Goal: Use online tool/utility: Utilize a website feature to perform a specific function

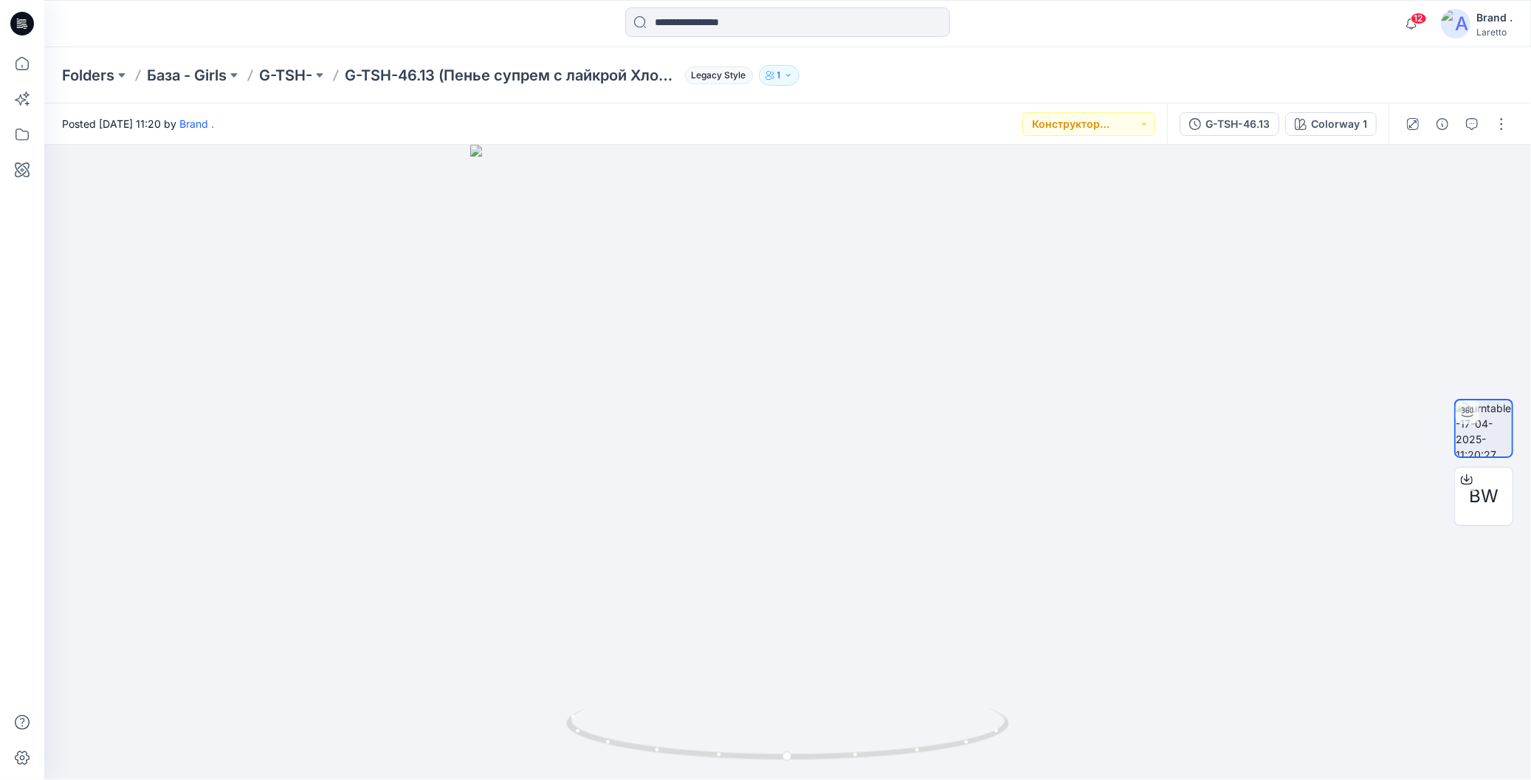
click at [1192, 43] on div "12 Notifications Your style 2533 2534 G-LSV_design_5 is ready 52 minutes ago Yo…" at bounding box center [787, 23] width 1487 height 47
click at [1078, 53] on div "Folders База - Girls G-TSH- G-TSH-46.13 (Пенье супрем с лайкрой Хлопок 95% элас…" at bounding box center [787, 75] width 1487 height 56
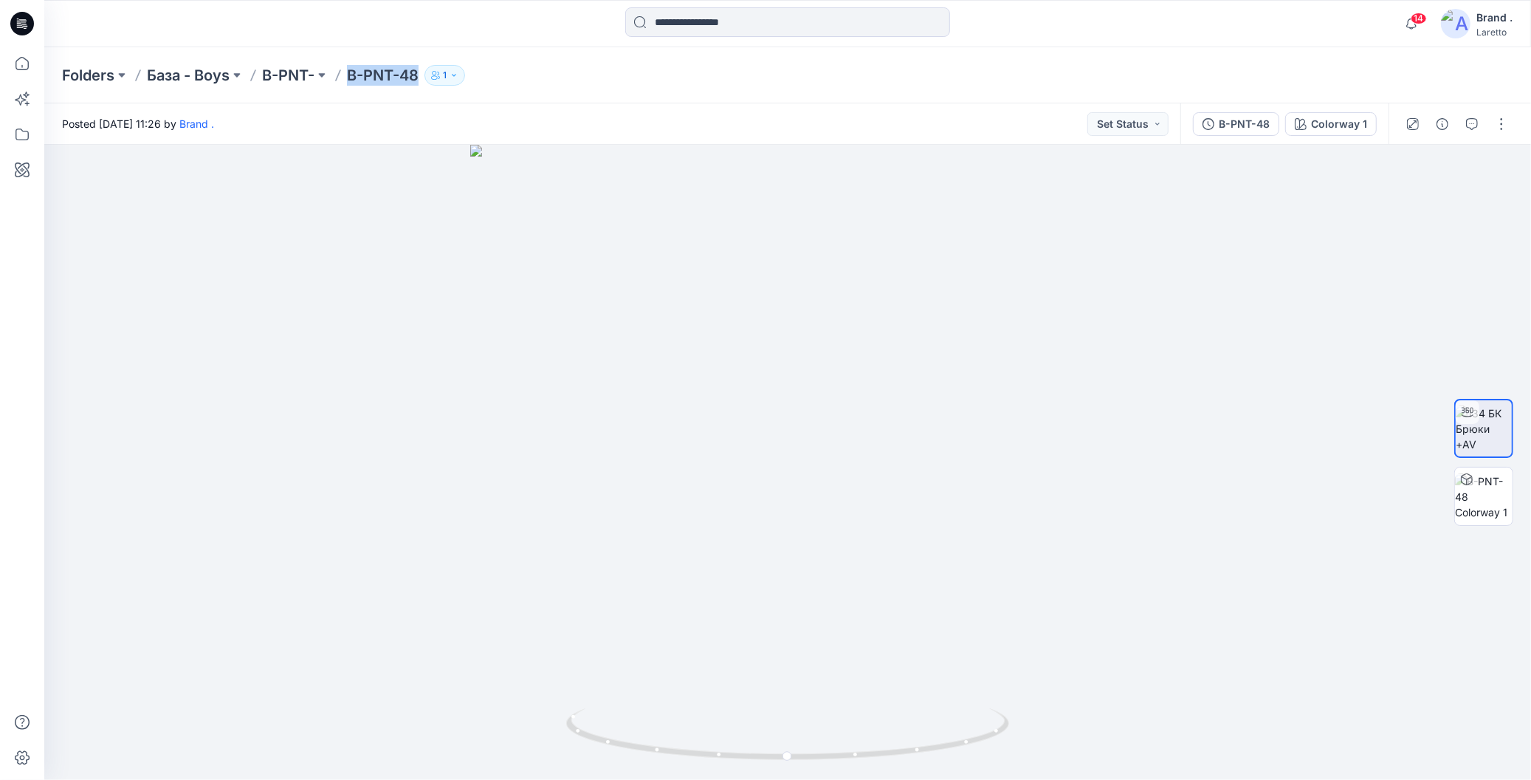
drag, startPoint x: 351, startPoint y: 61, endPoint x: 417, endPoint y: 74, distance: 67.0
click at [417, 74] on div "Folders База - Boys B-PNT- B-PNT-48 1" at bounding box center [787, 75] width 1487 height 56
copy p "B-PNT-48"
click at [1503, 125] on button "button" at bounding box center [1502, 124] width 24 height 24
click at [1376, 197] on icon "button" at bounding box center [1376, 200] width 12 height 12
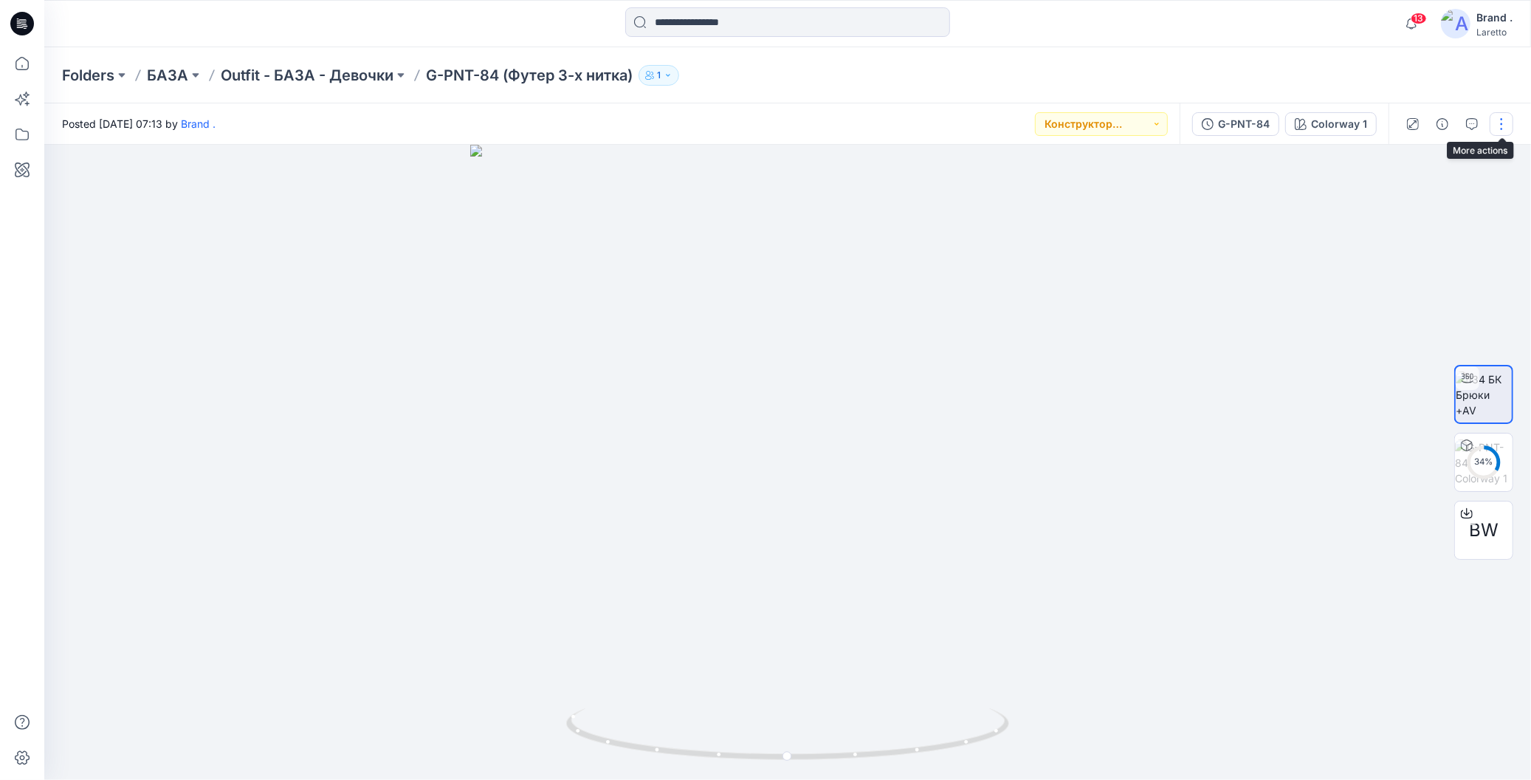
click at [1502, 126] on button "button" at bounding box center [1502, 124] width 24 height 24
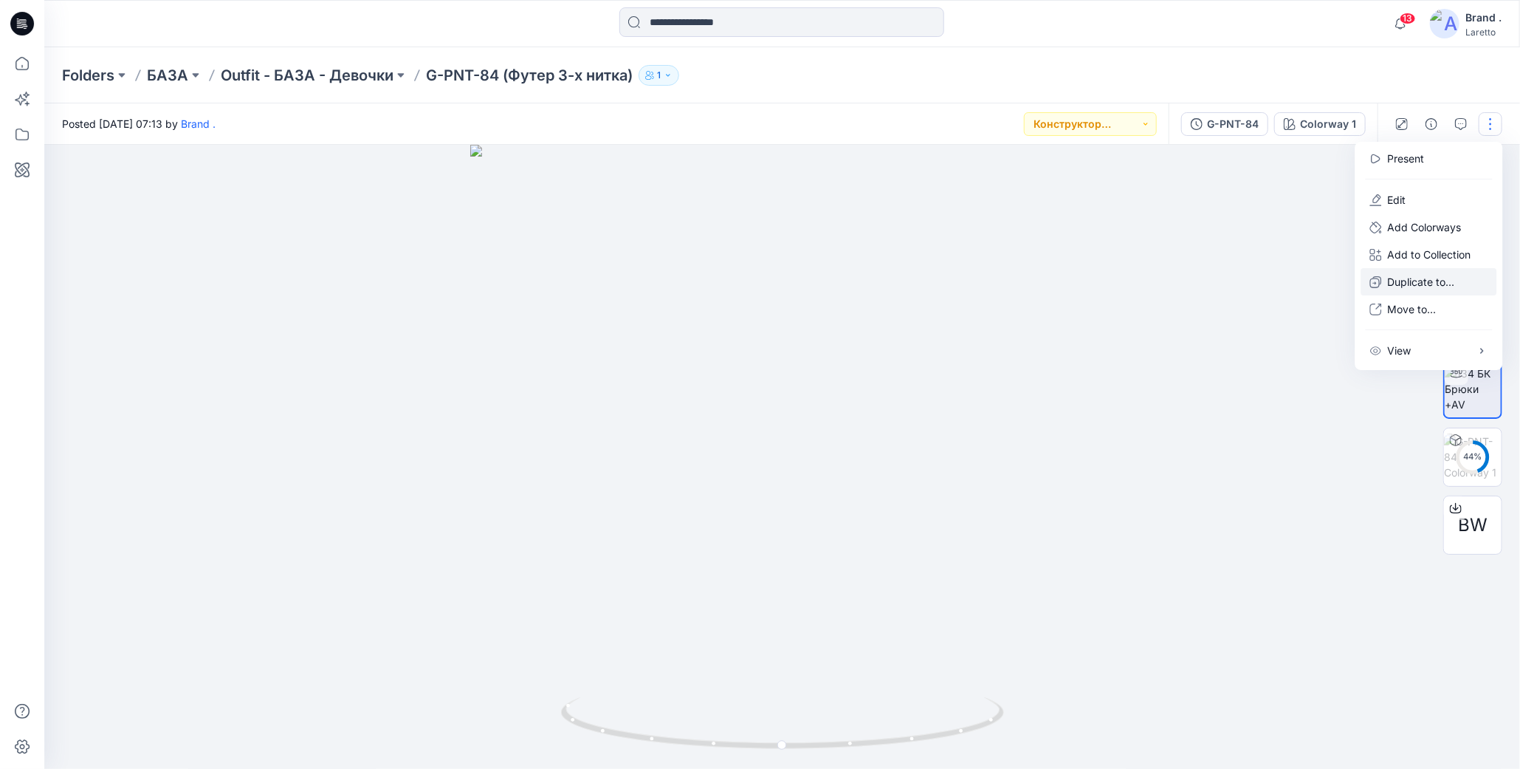
click at [1407, 281] on p "Duplicate to..." at bounding box center [1421, 282] width 67 height 16
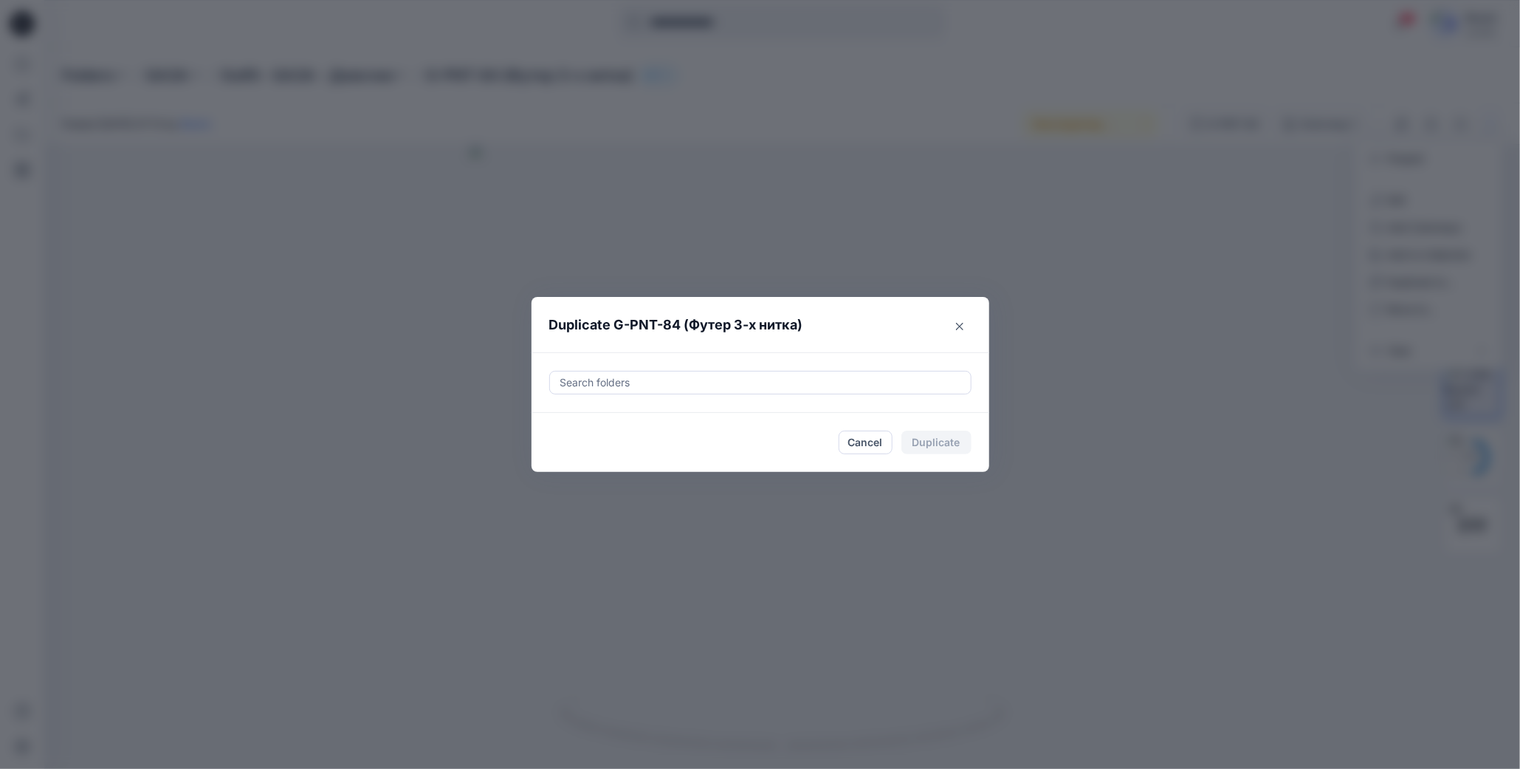
click at [625, 387] on div at bounding box center [760, 383] width 403 height 18
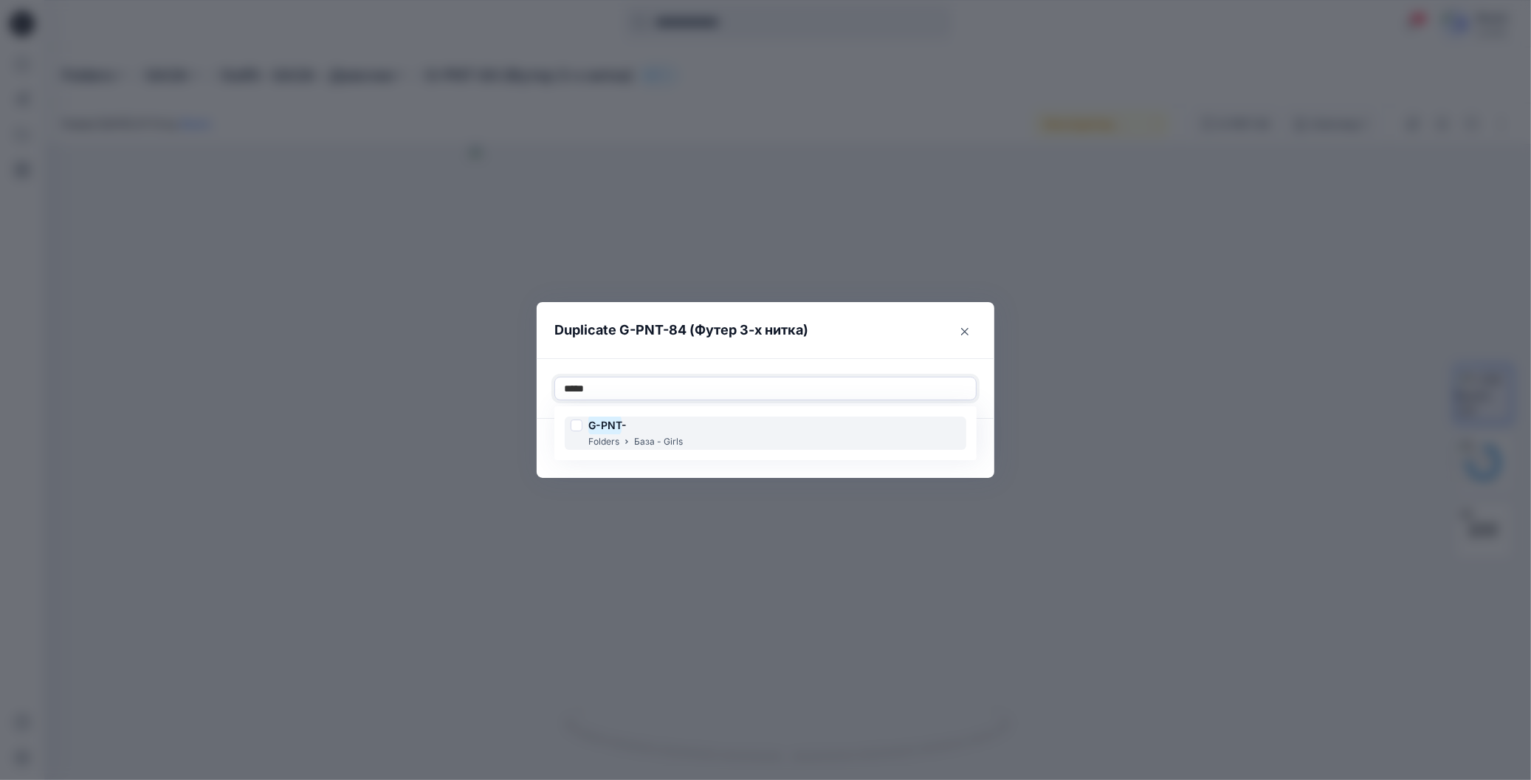
click at [576, 425] on div at bounding box center [577, 425] width 12 height 12
type input "*****"
click at [753, 348] on header "Duplicate G-PNT-84 (Футер 3-х нитка)" at bounding box center [751, 330] width 428 height 56
click at [931, 447] on button "Duplicate" at bounding box center [942, 448] width 70 height 24
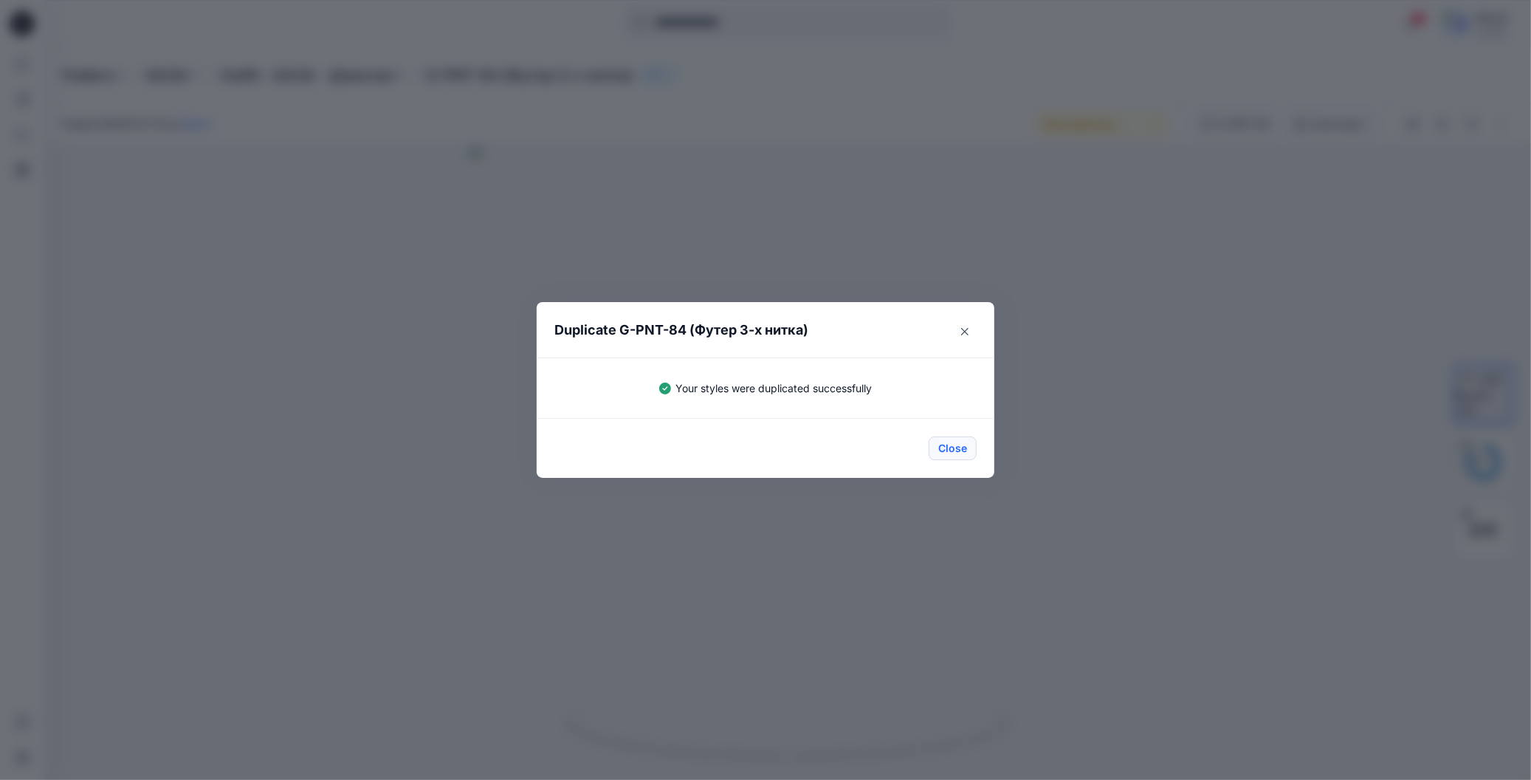
click at [952, 446] on button "Close" at bounding box center [953, 448] width 48 height 24
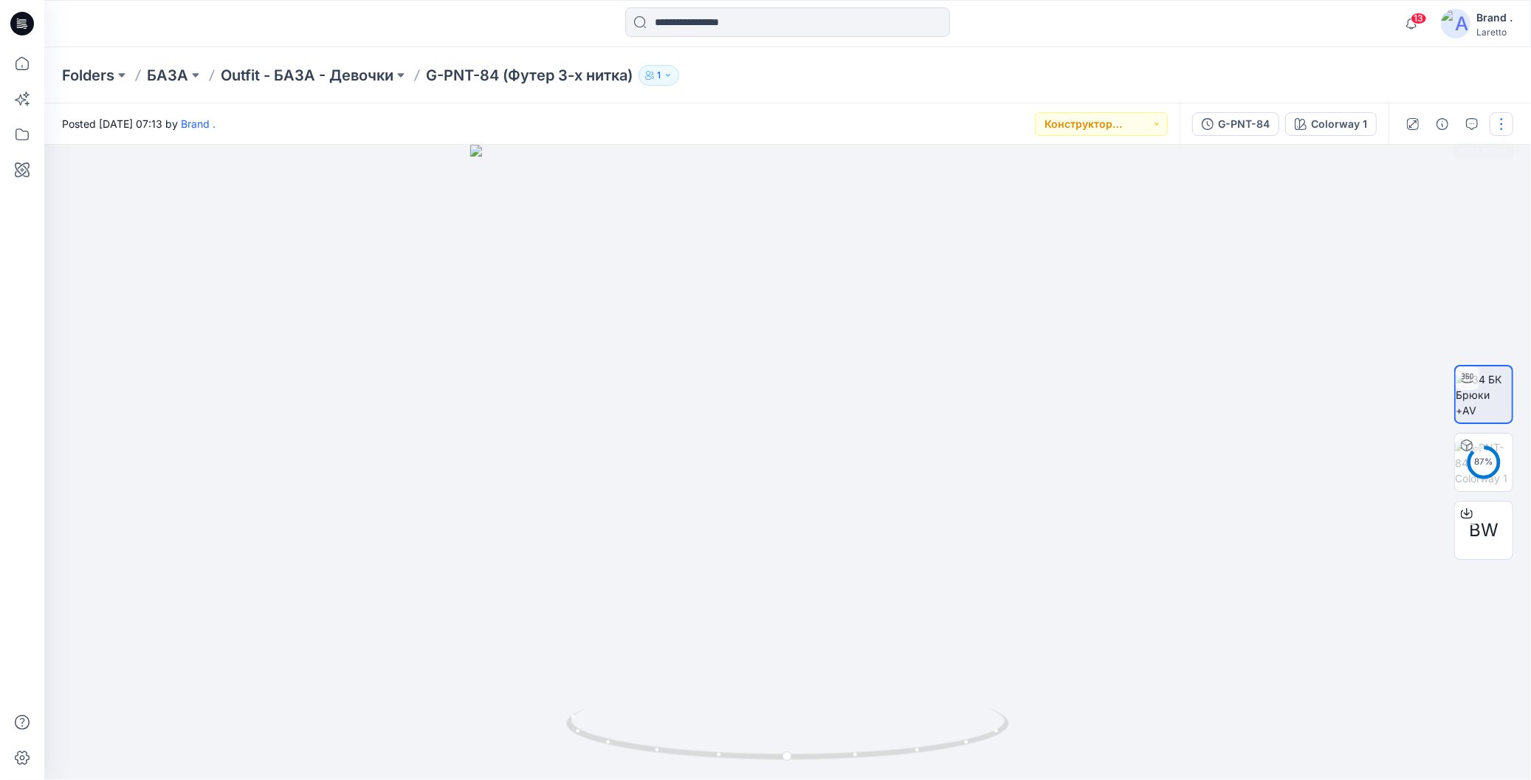
click at [1501, 127] on button "button" at bounding box center [1502, 124] width 24 height 24
click at [1397, 201] on p "Edit" at bounding box center [1397, 200] width 18 height 16
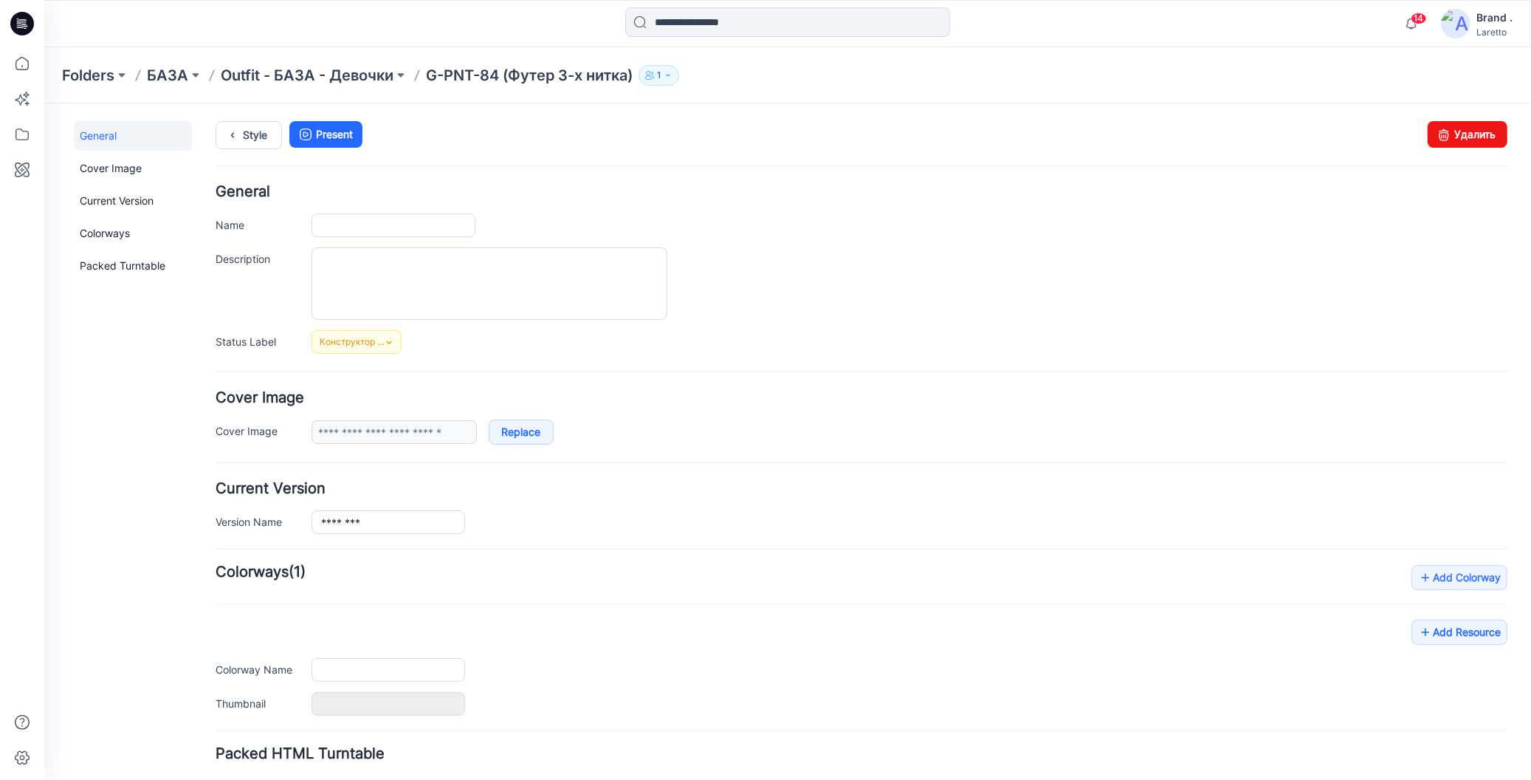
type input "**********"
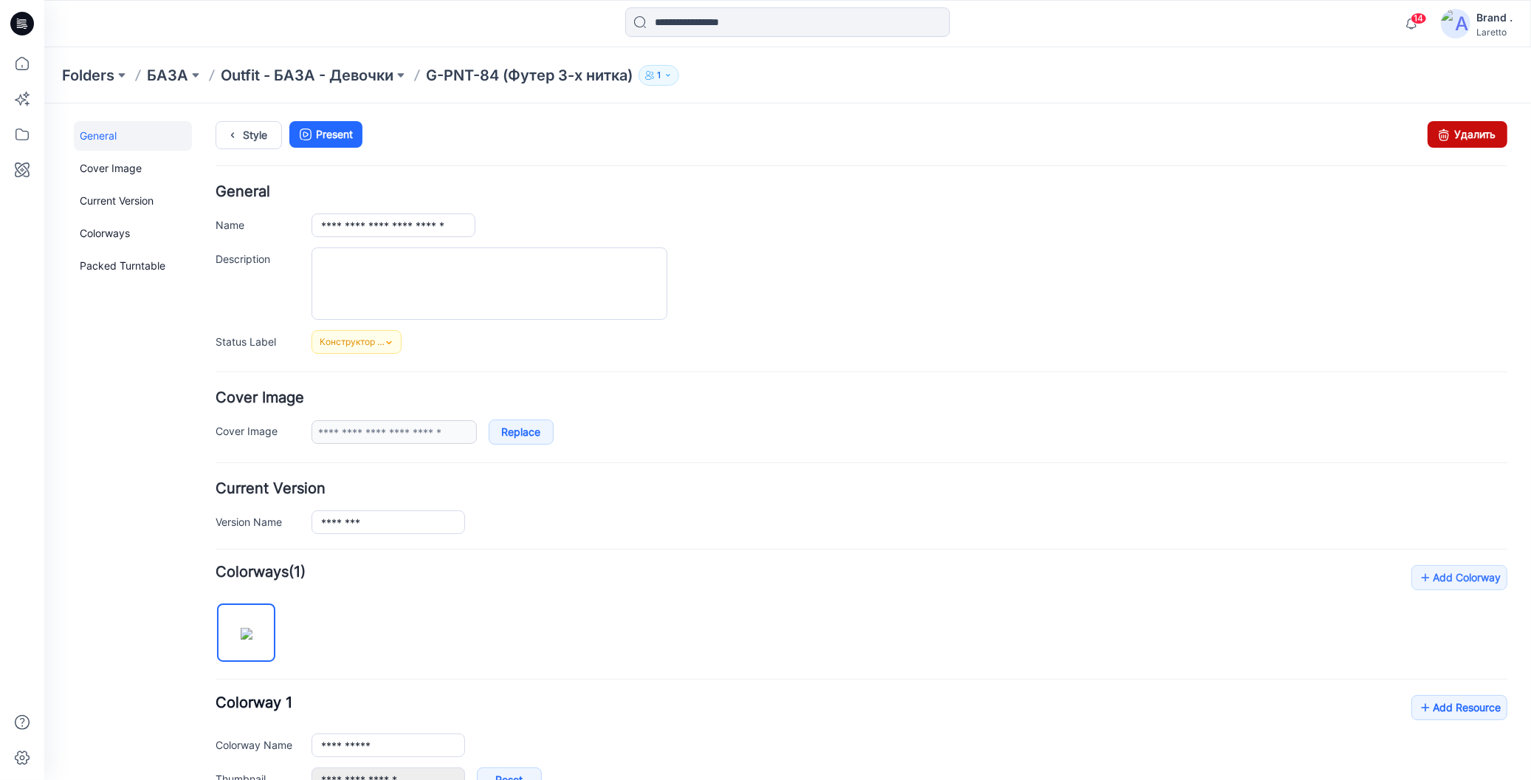
click at [1434, 139] on icon at bounding box center [1443, 133] width 21 height 27
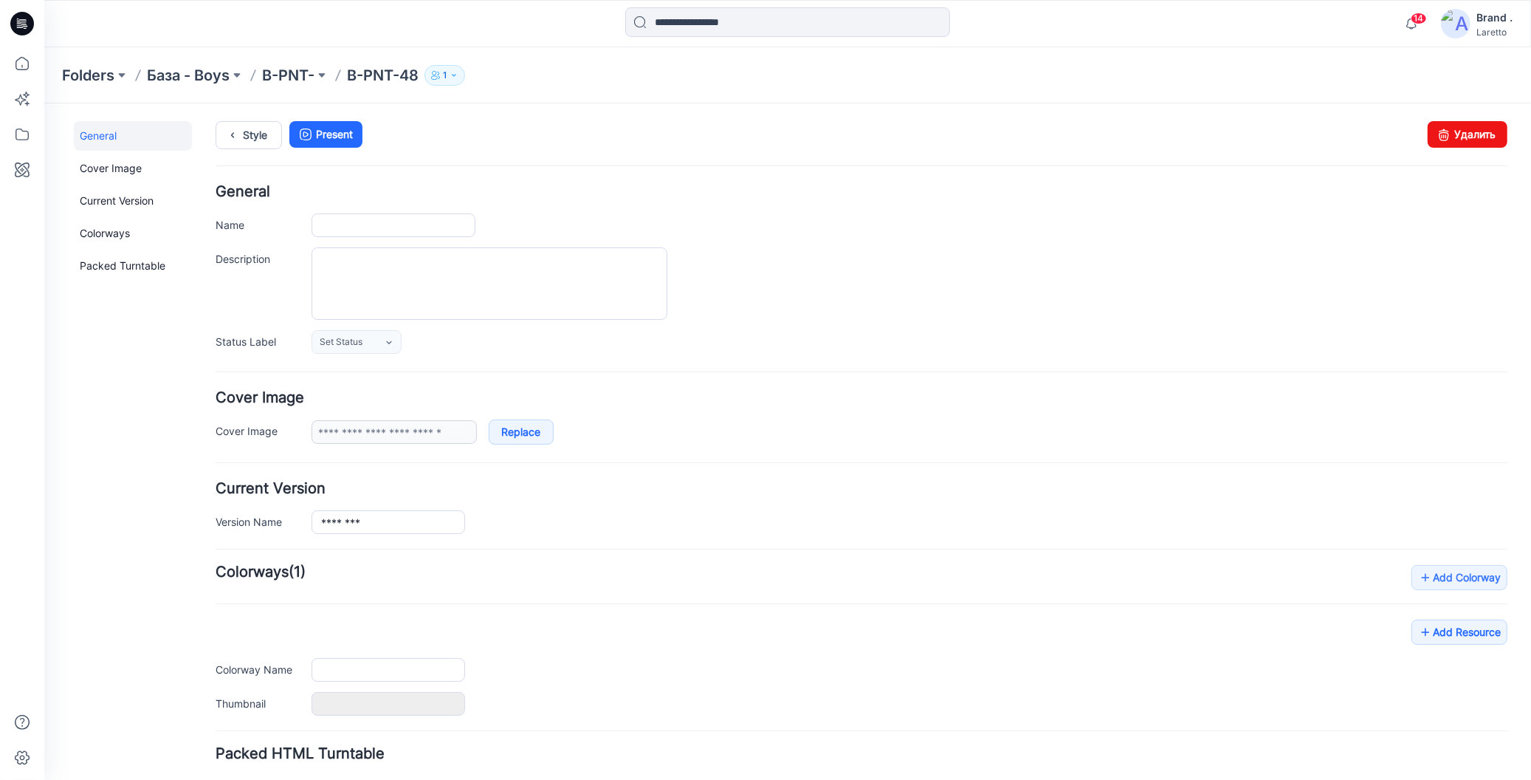
type input "********"
type input "**********"
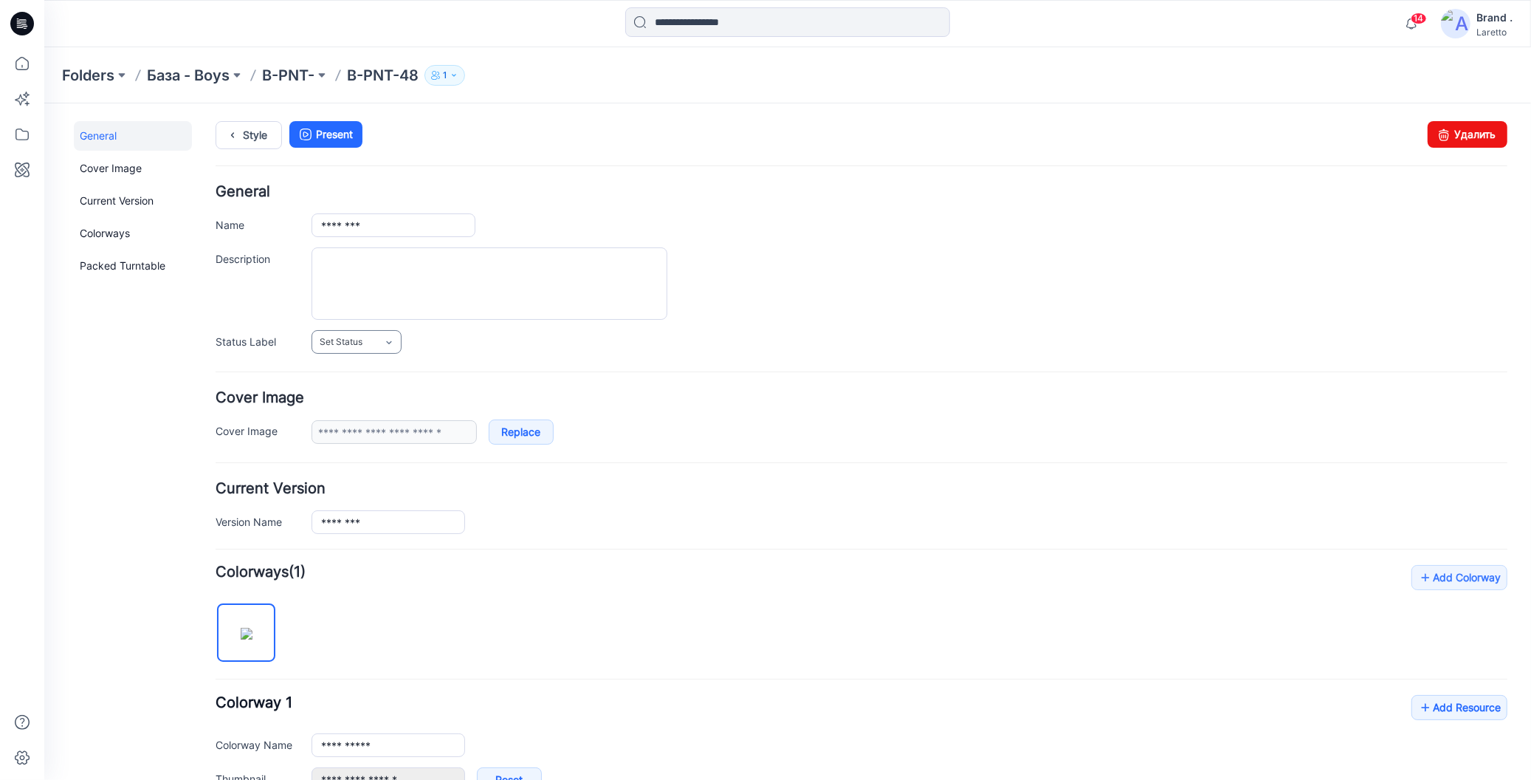
click at [375, 329] on link "Set Status" at bounding box center [356, 341] width 90 height 24
click at [349, 403] on link "Конструктор [PERSON_NAME]" at bounding box center [388, 404] width 147 height 31
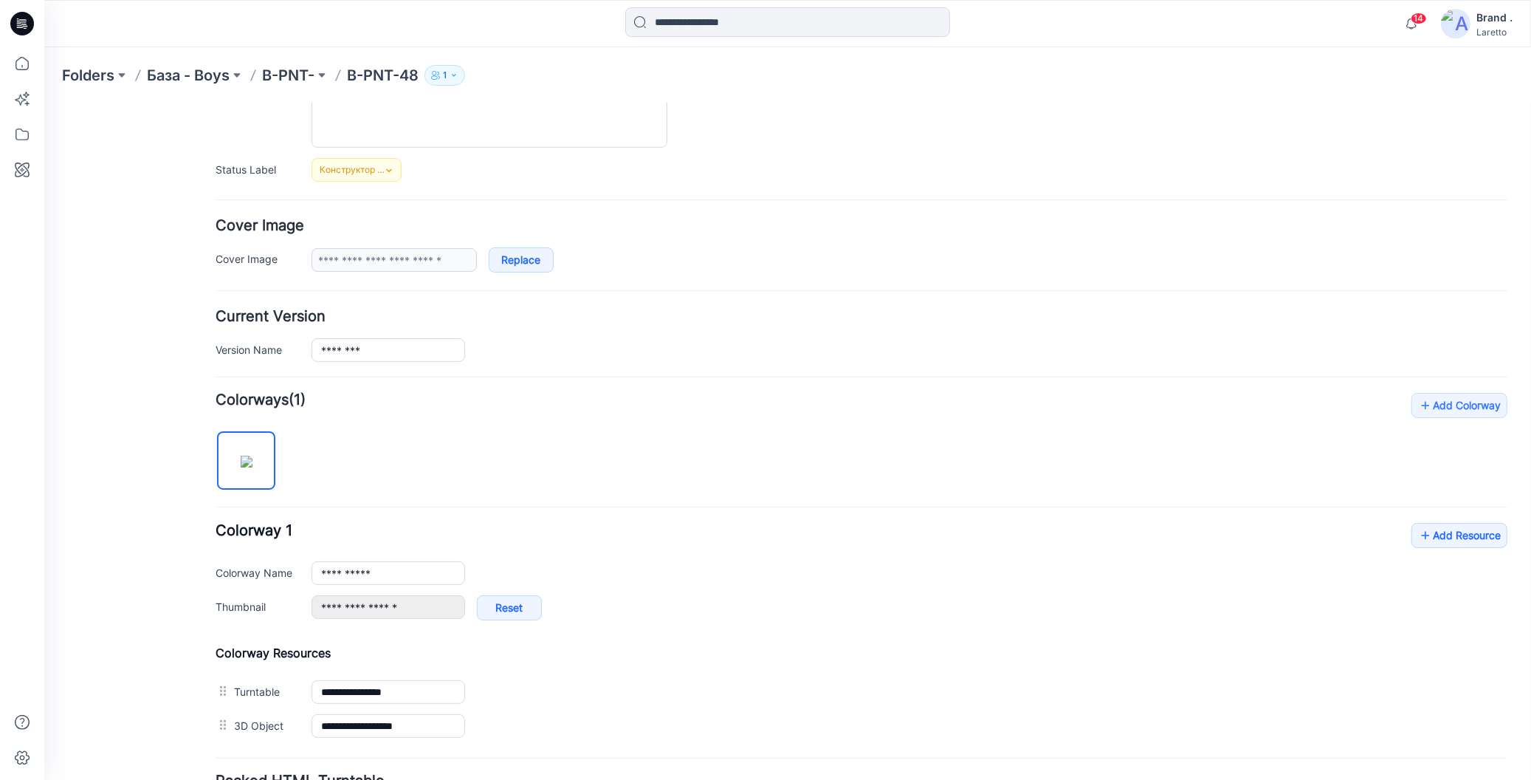
scroll to position [222, 0]
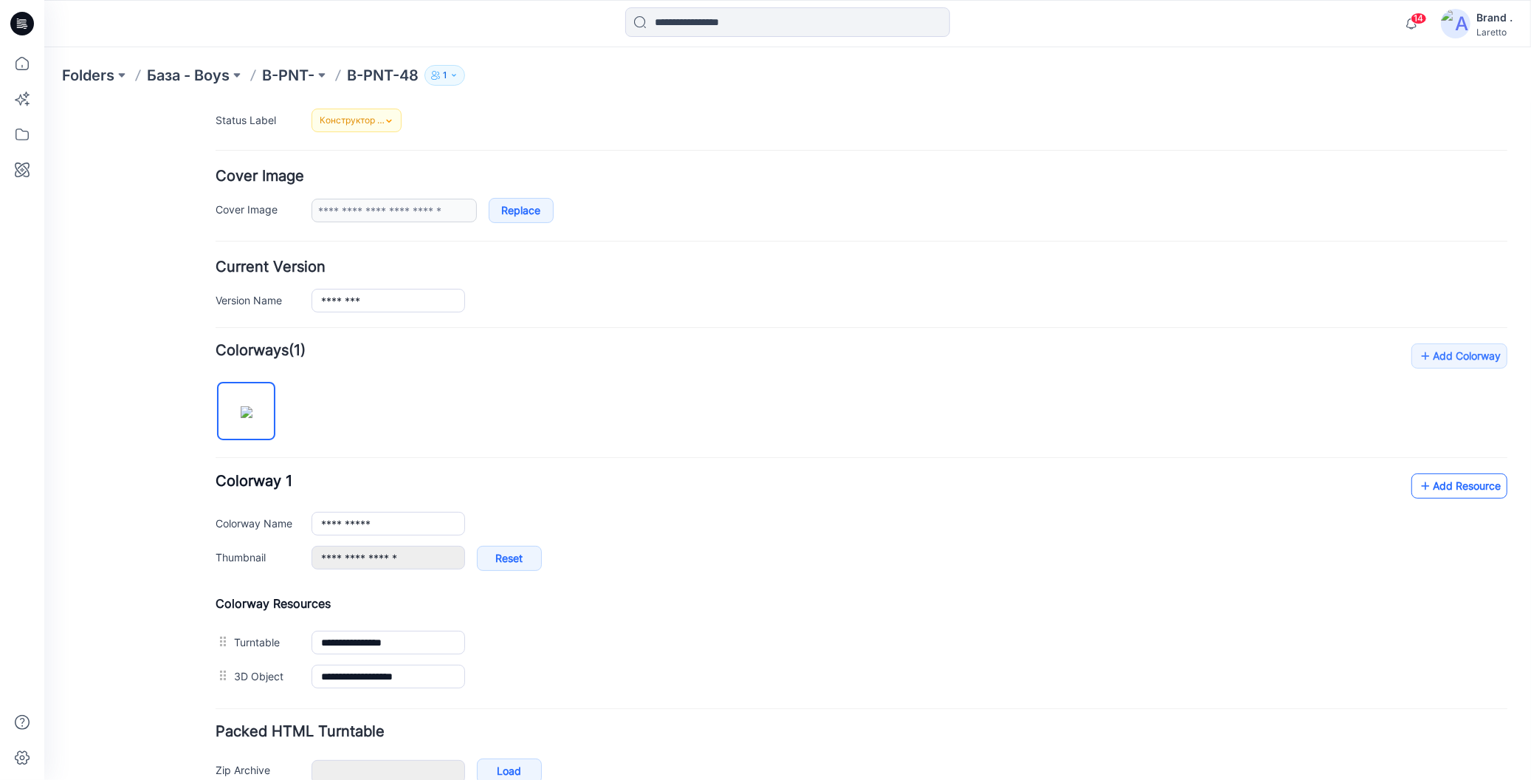
click at [1418, 487] on icon at bounding box center [1425, 485] width 15 height 24
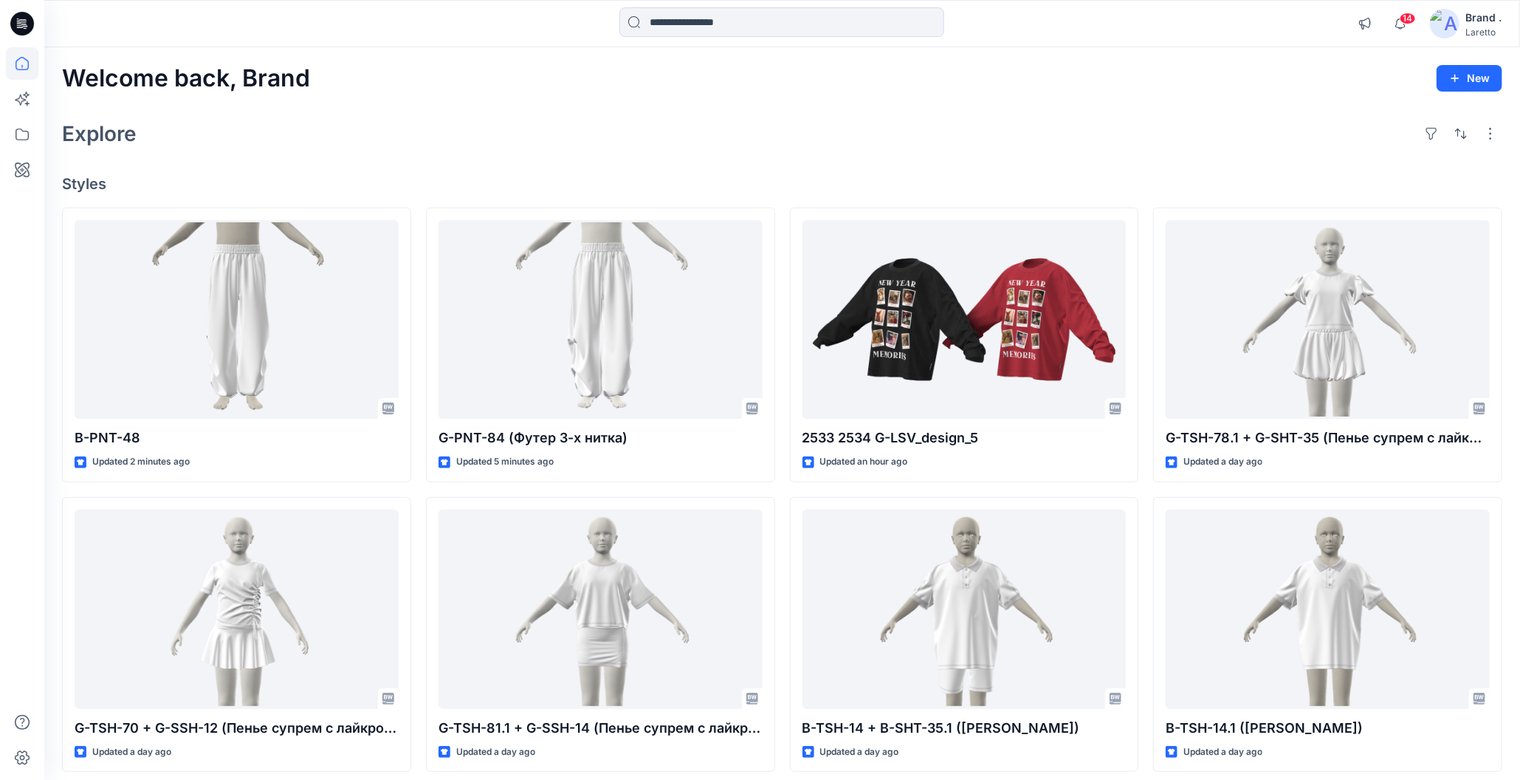
click at [453, 114] on div "Welcome back, Brand New Explore Styles B-PNT-48 Updated 2 minutes ago G-TSH-70 …" at bounding box center [782, 589] width 1476 height 1085
click at [13, 132] on icon at bounding box center [22, 134] width 32 height 32
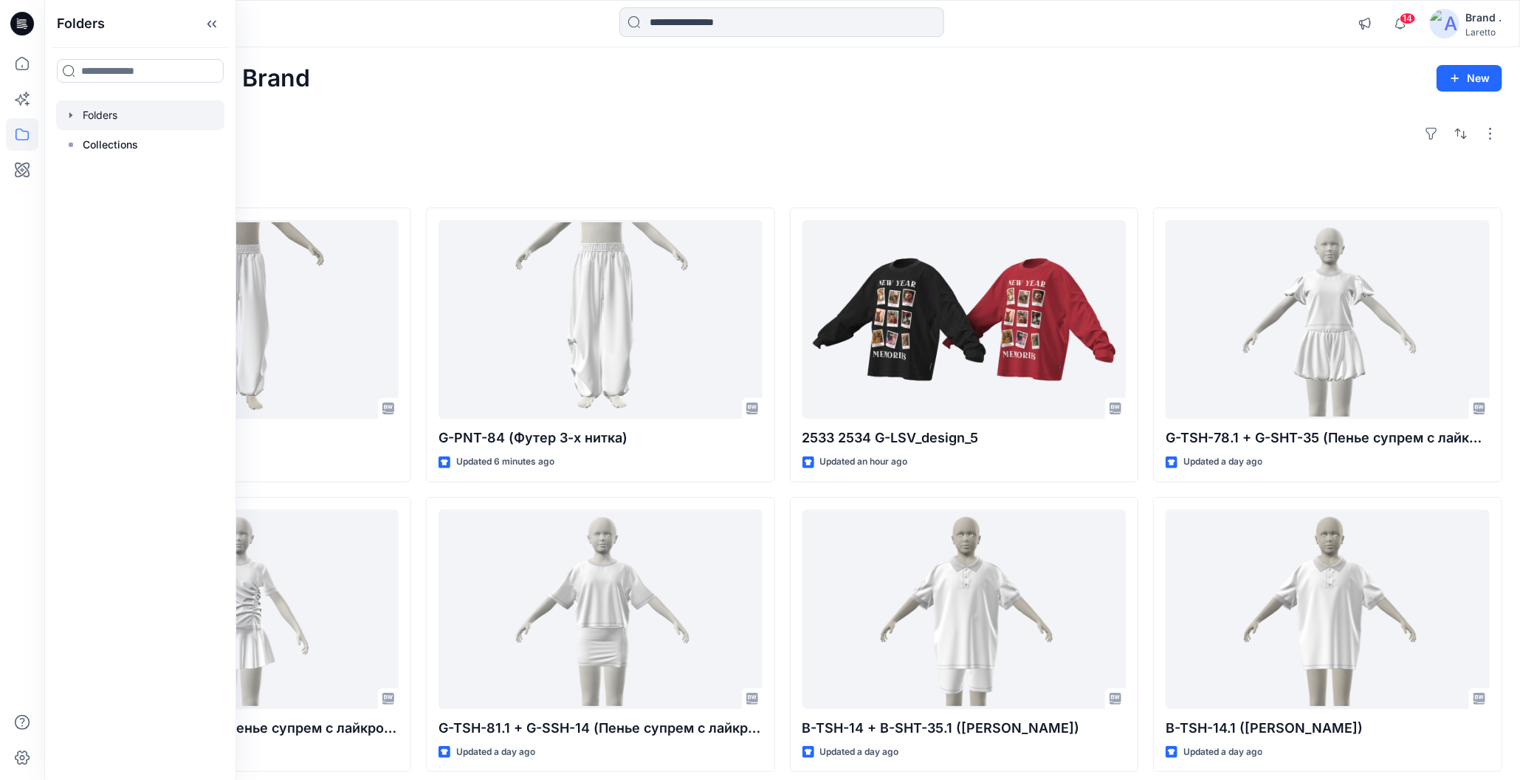
click at [78, 115] on div at bounding box center [140, 115] width 168 height 30
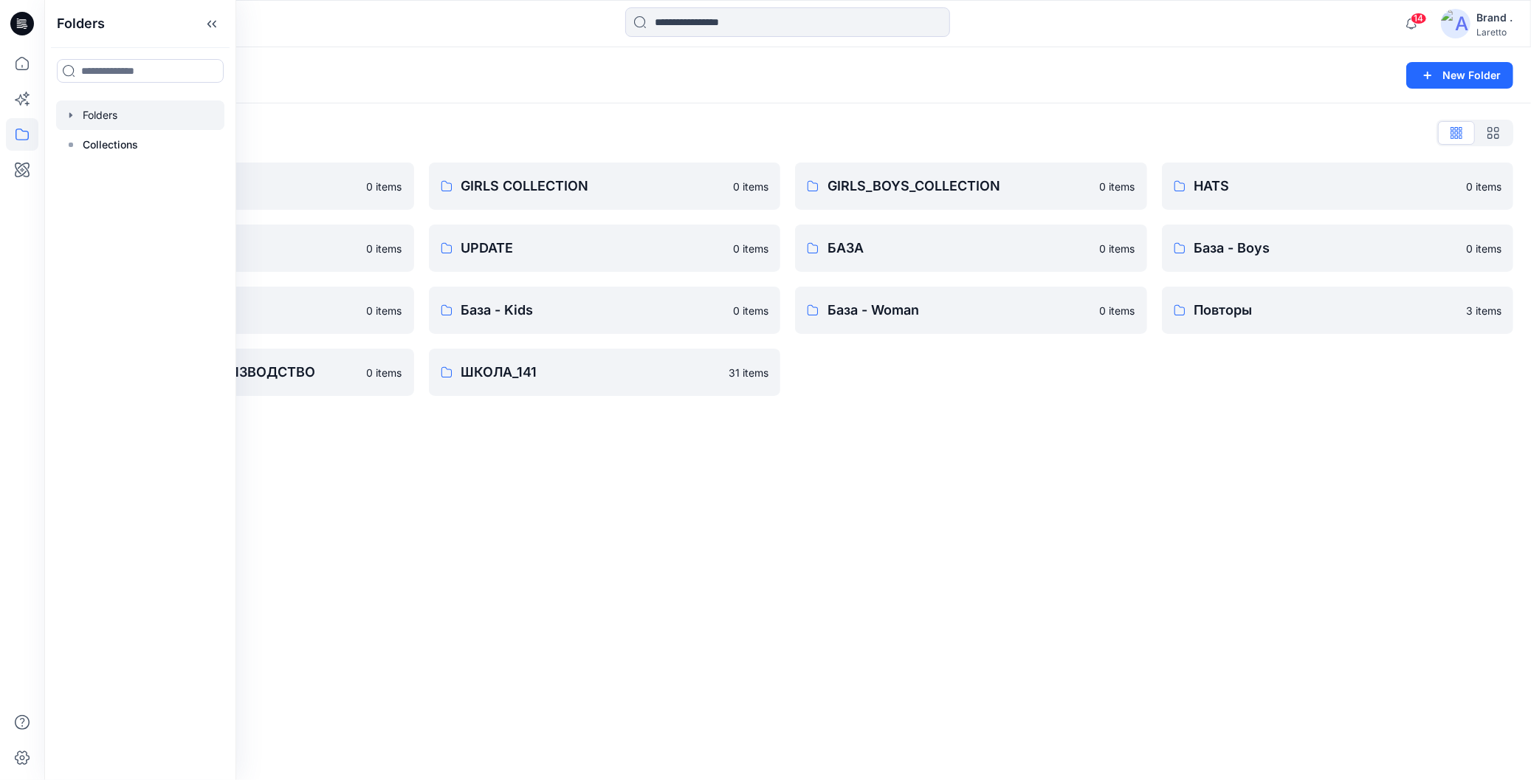
click at [792, 571] on div "Folders New Folder Folders List BOY'S COLLECTION 0 items MISCELLANEOUS 0 items …" at bounding box center [787, 413] width 1487 height 732
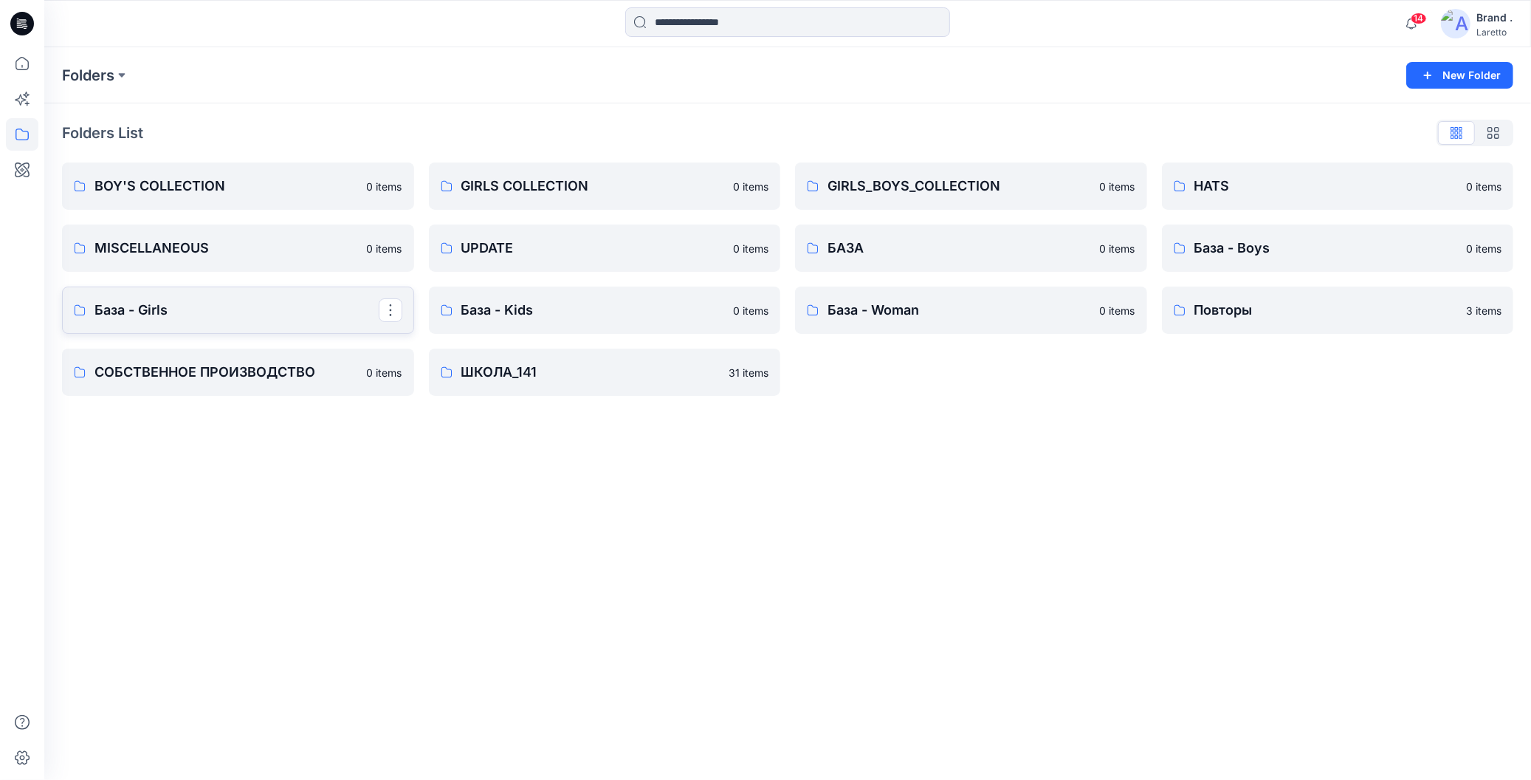
click at [212, 306] on p "База - Girls" at bounding box center [237, 310] width 284 height 21
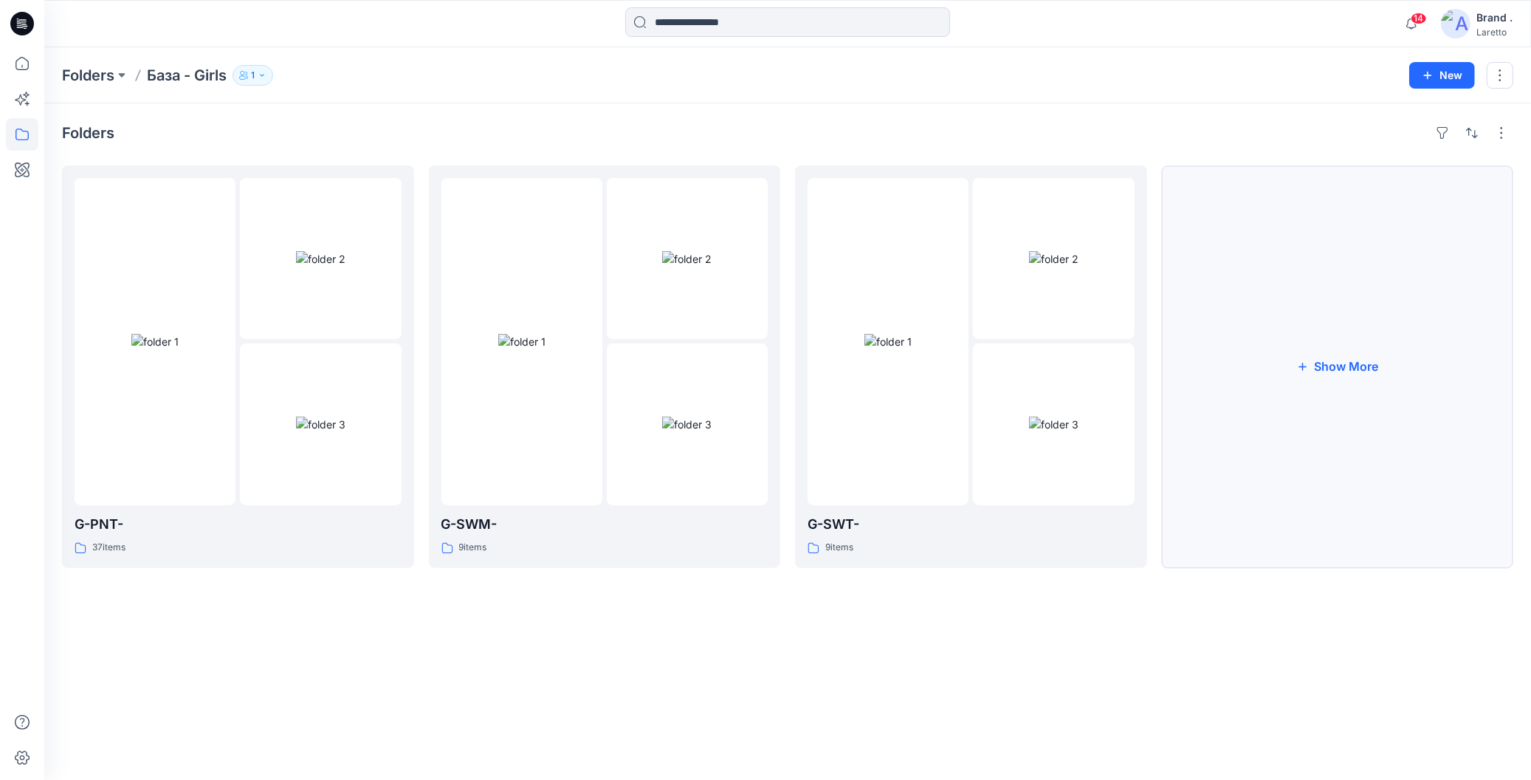
click at [1339, 443] on button "Show More" at bounding box center [1338, 366] width 352 height 402
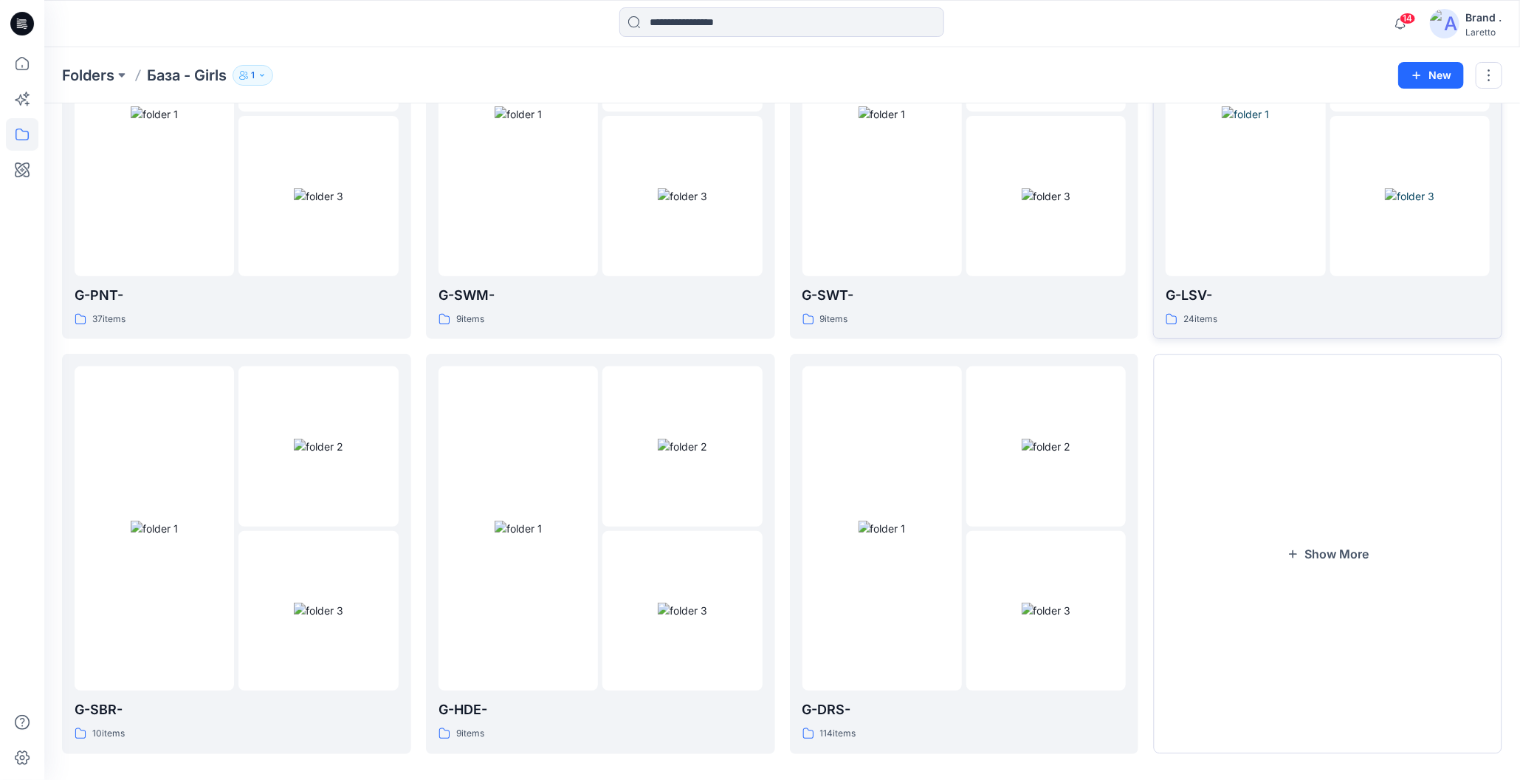
scroll to position [240, 0]
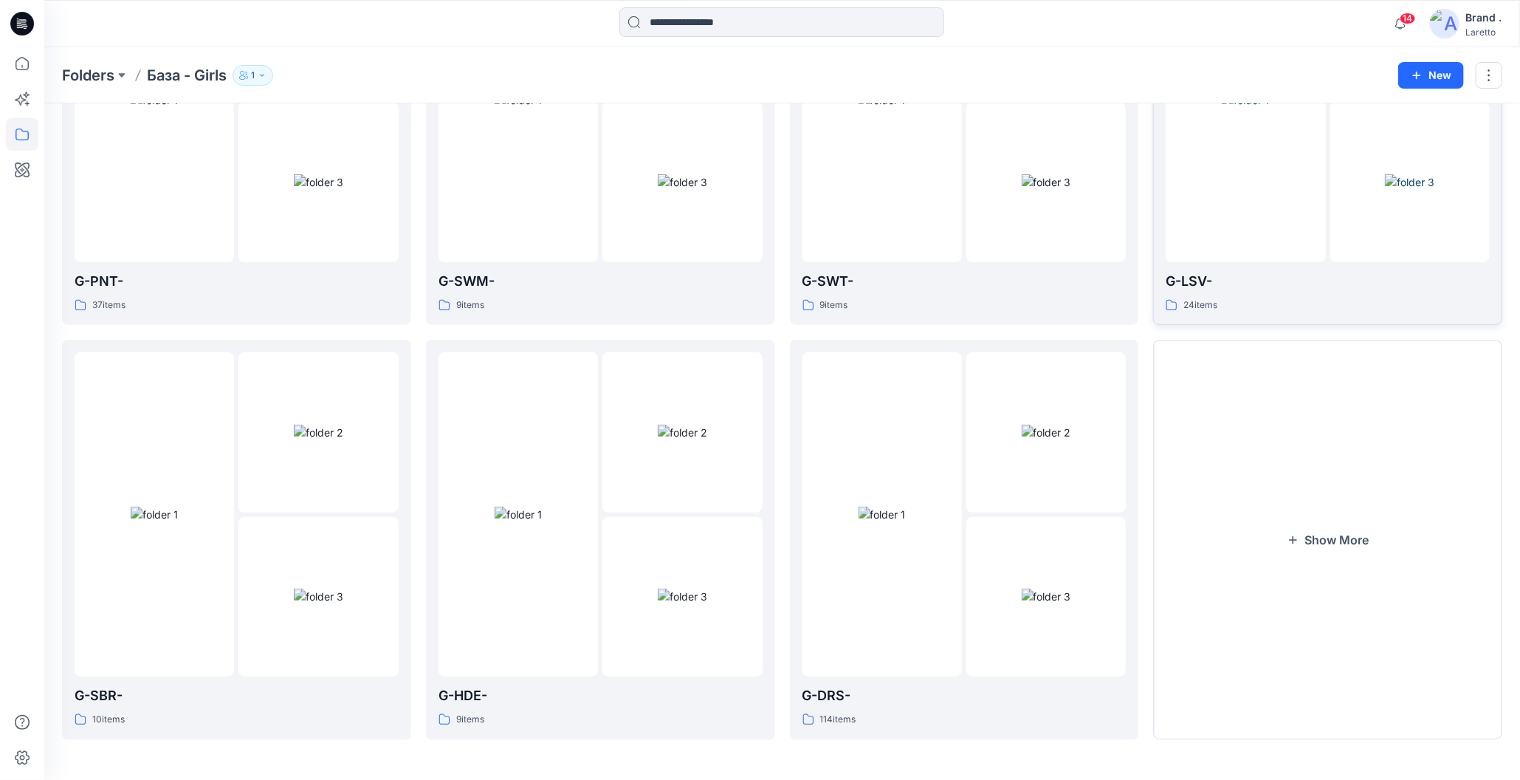
click at [1339, 442] on button "Show More" at bounding box center [1327, 539] width 349 height 399
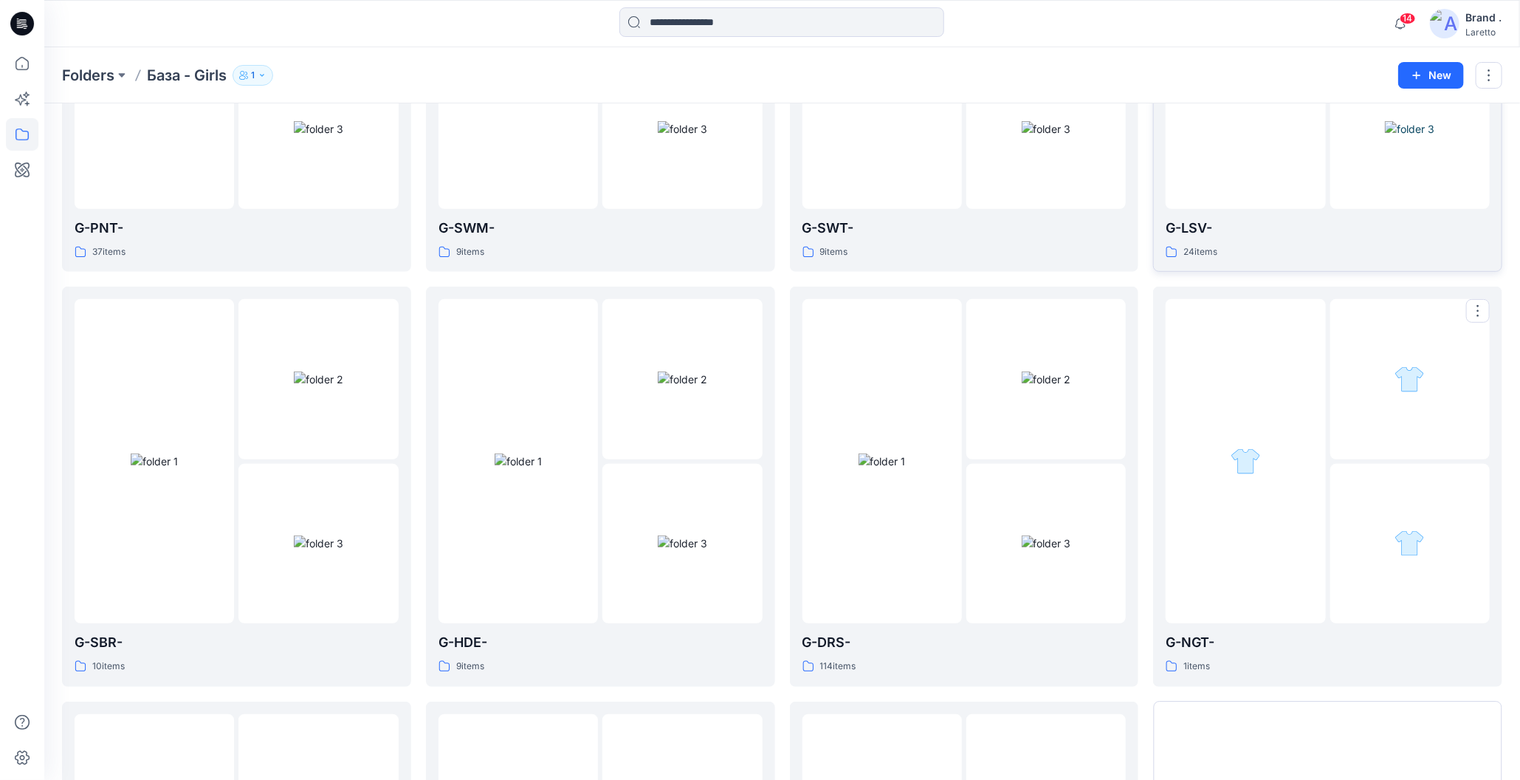
scroll to position [314, 0]
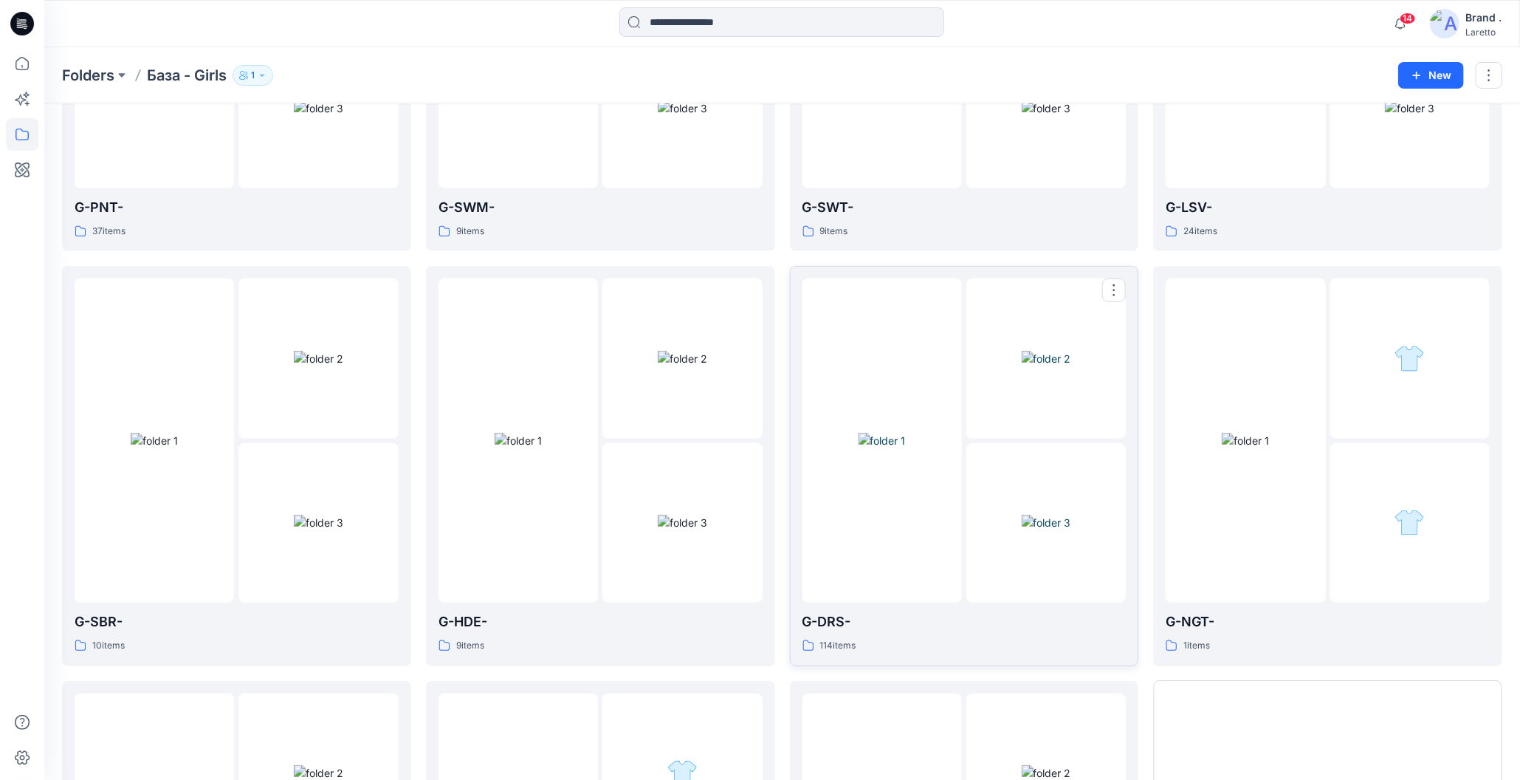
click at [859, 448] on img at bounding box center [882, 441] width 47 height 16
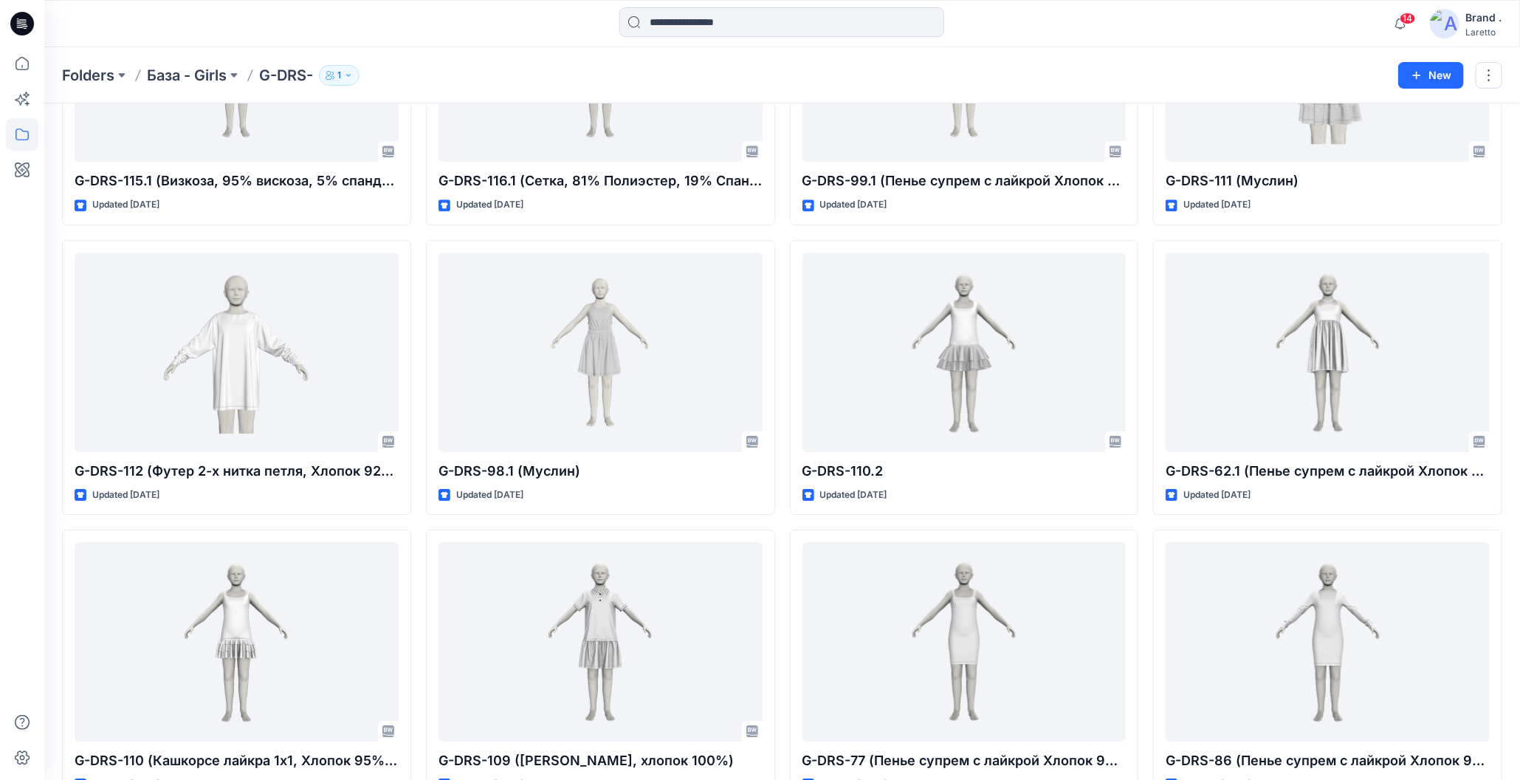
scroll to position [2914, 0]
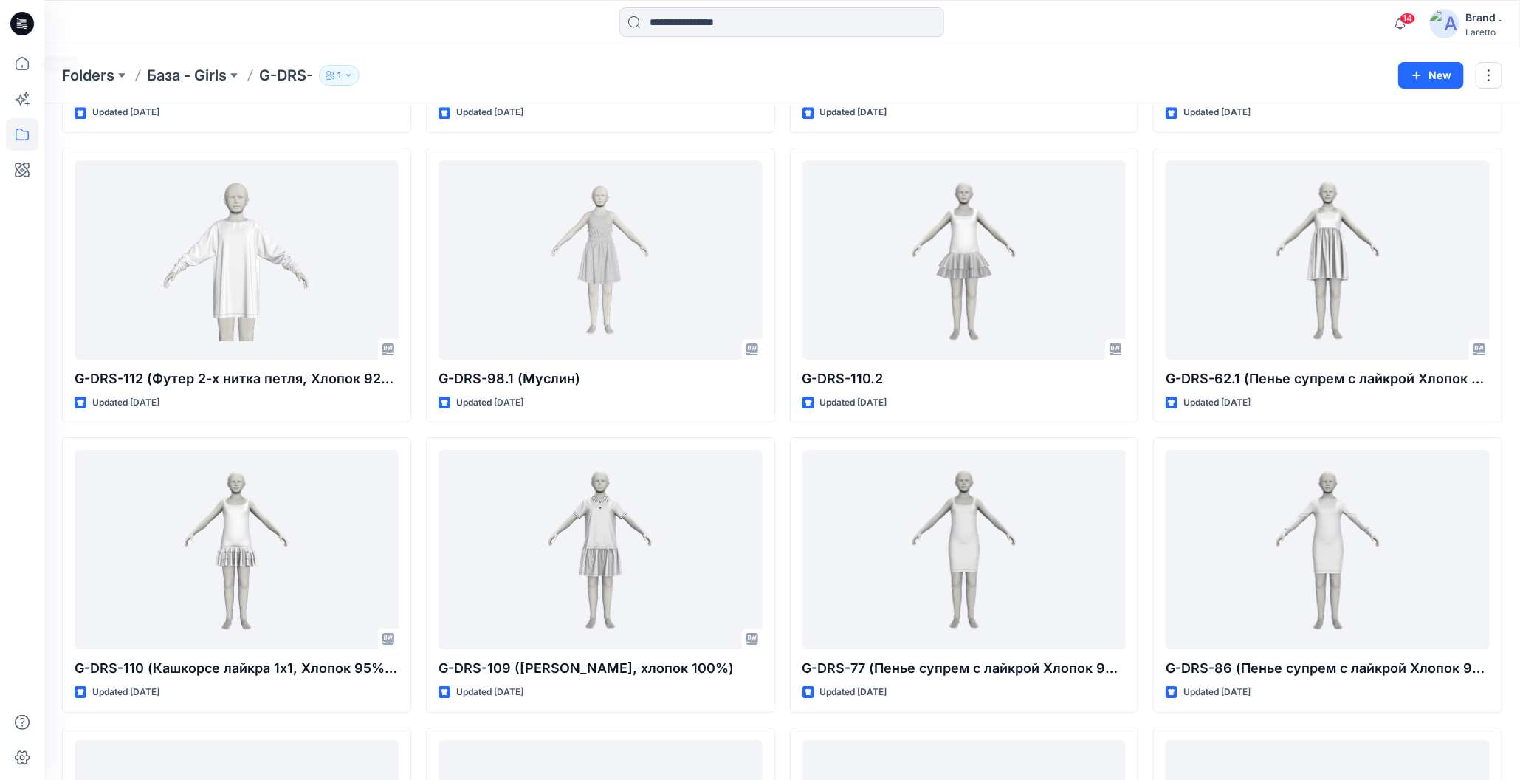
click at [15, 21] on icon at bounding box center [22, 24] width 24 height 24
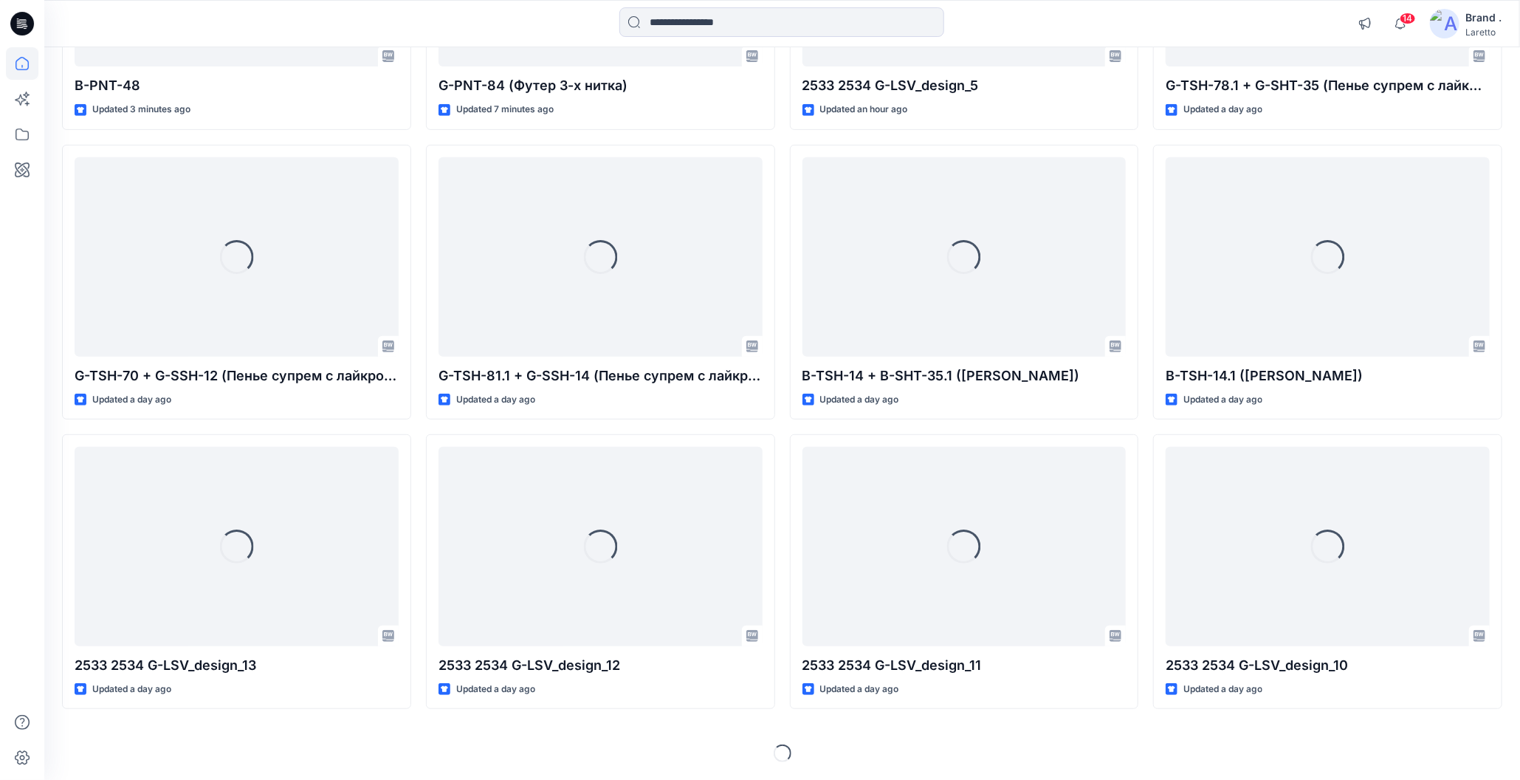
scroll to position [351, 0]
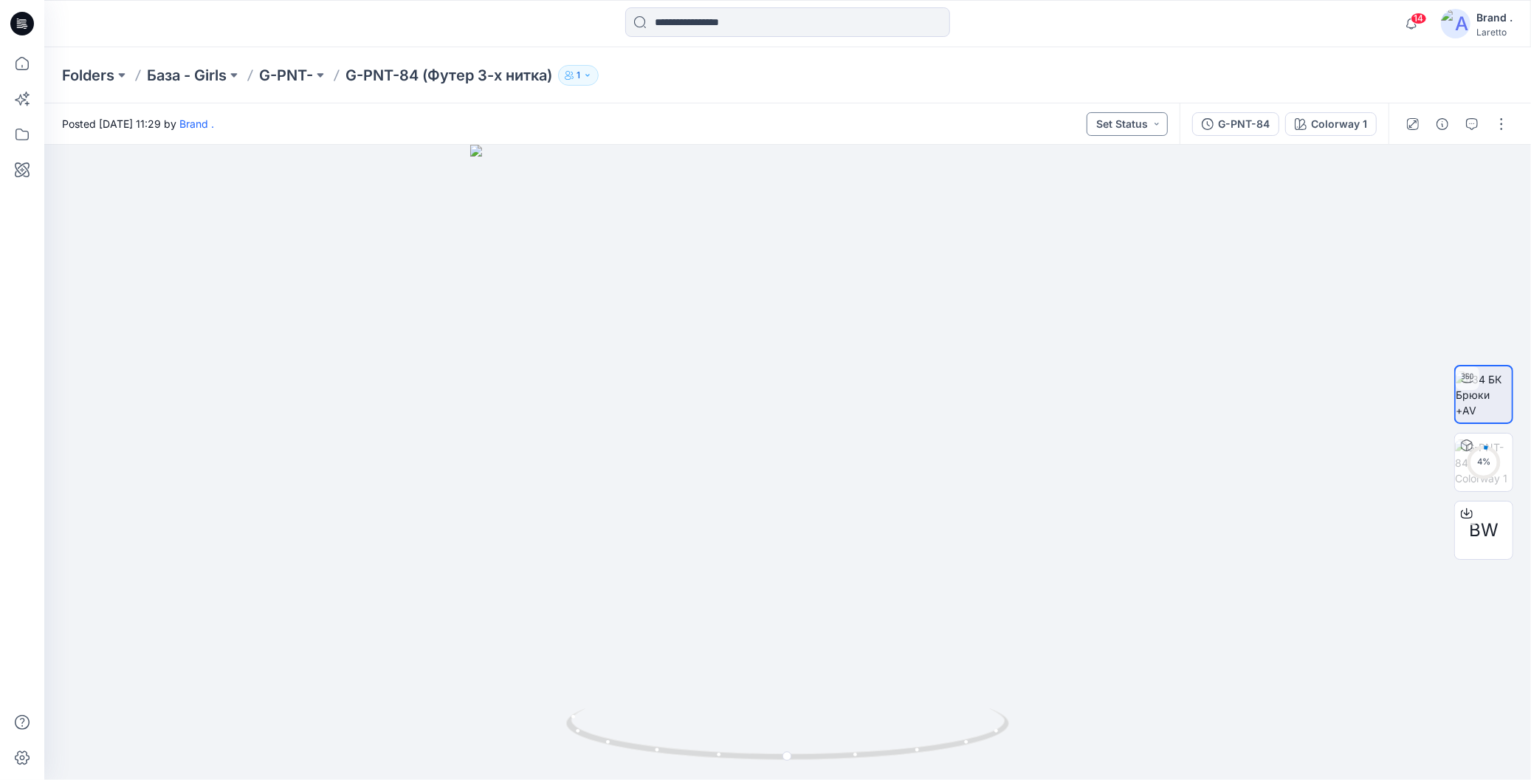
click at [1167, 122] on button "Set Status" at bounding box center [1127, 124] width 81 height 24
click at [1132, 188] on p "Конструктор [PERSON_NAME]" at bounding box center [1112, 192] width 83 height 19
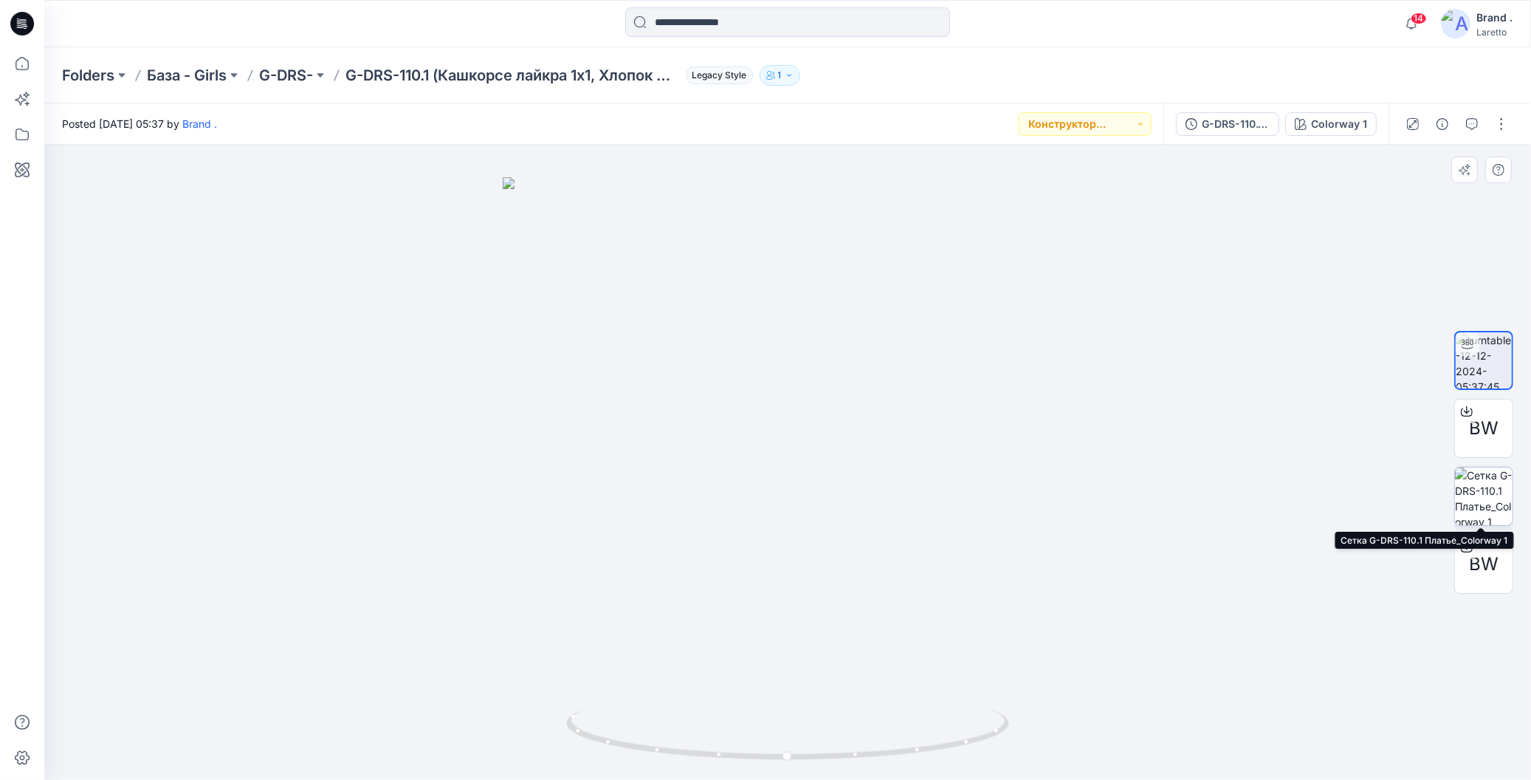
click at [1498, 497] on img at bounding box center [1484, 496] width 58 height 58
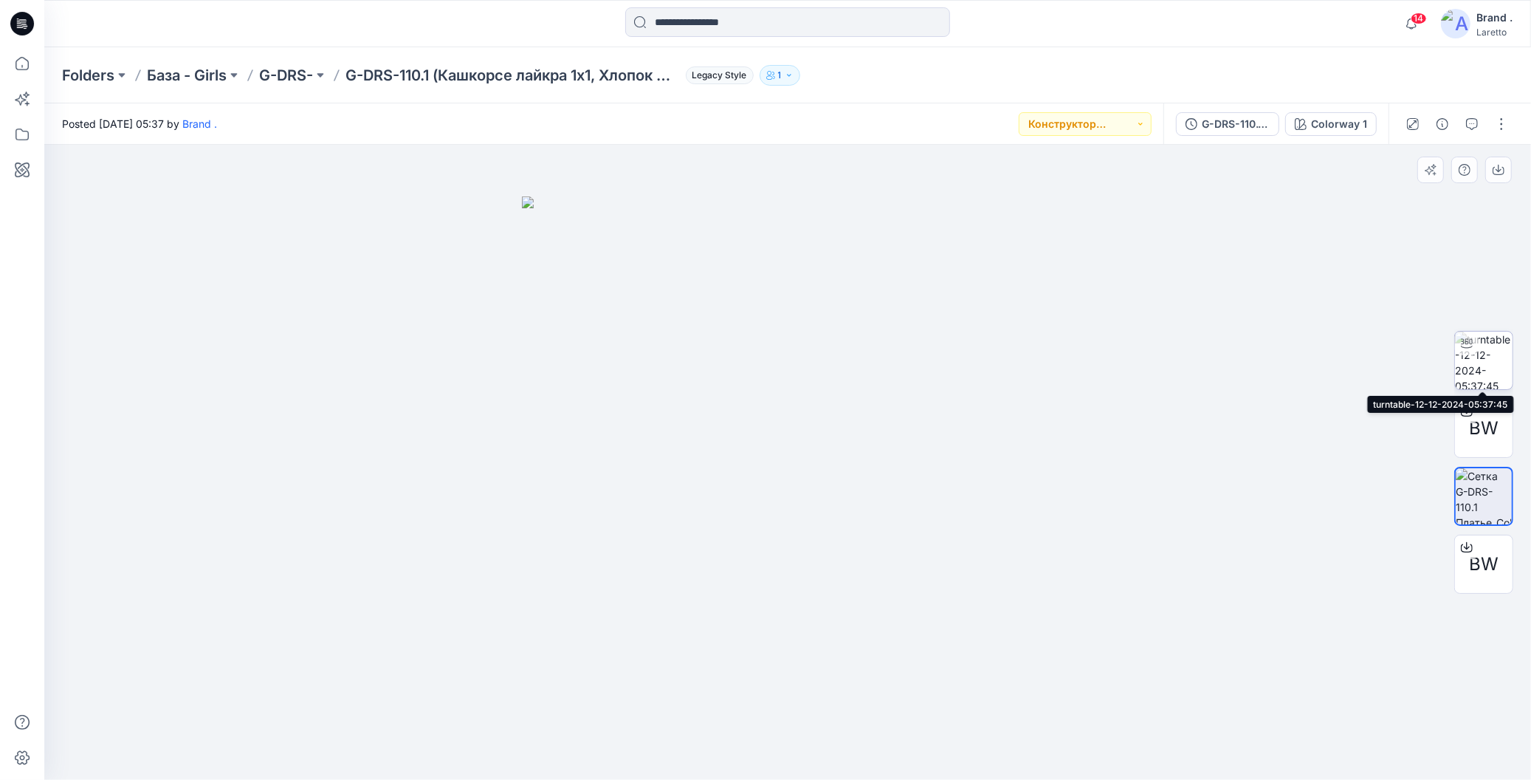
click at [1480, 354] on img at bounding box center [1484, 361] width 58 height 58
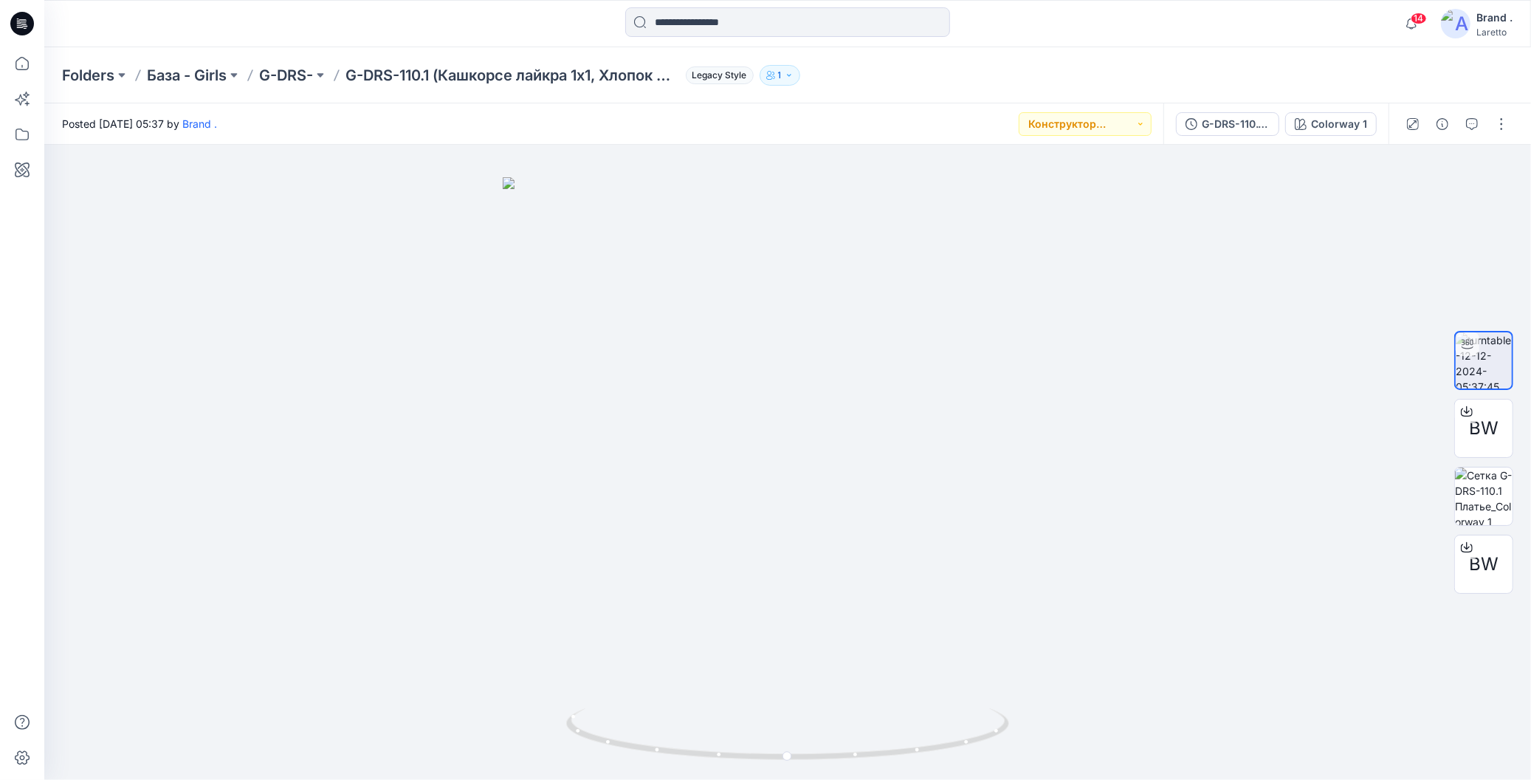
click at [865, 89] on div "Folders База - Girls G-DRS- G-DRS-110.1 (Кашкорсе лайкра 1х1, Хлопок 95%, Эласт…" at bounding box center [787, 75] width 1487 height 56
drag, startPoint x: 348, startPoint y: 62, endPoint x: 434, endPoint y: 79, distance: 88.0
click at [434, 79] on div "Folders База - Girls G-DRS- G-DRS-110.1 (Кашкорсе лайкра 1х1, Хлопок 95%, Эласт…" at bounding box center [787, 75] width 1487 height 56
copy p "G-DRS-110.1"
click at [954, 71] on div "Folders База - Girls G-DRS- G-DRS-110.1 (Кашкорсе лайкра 1х1, Хлопок 95%, Эласт…" at bounding box center [730, 75] width 1336 height 21
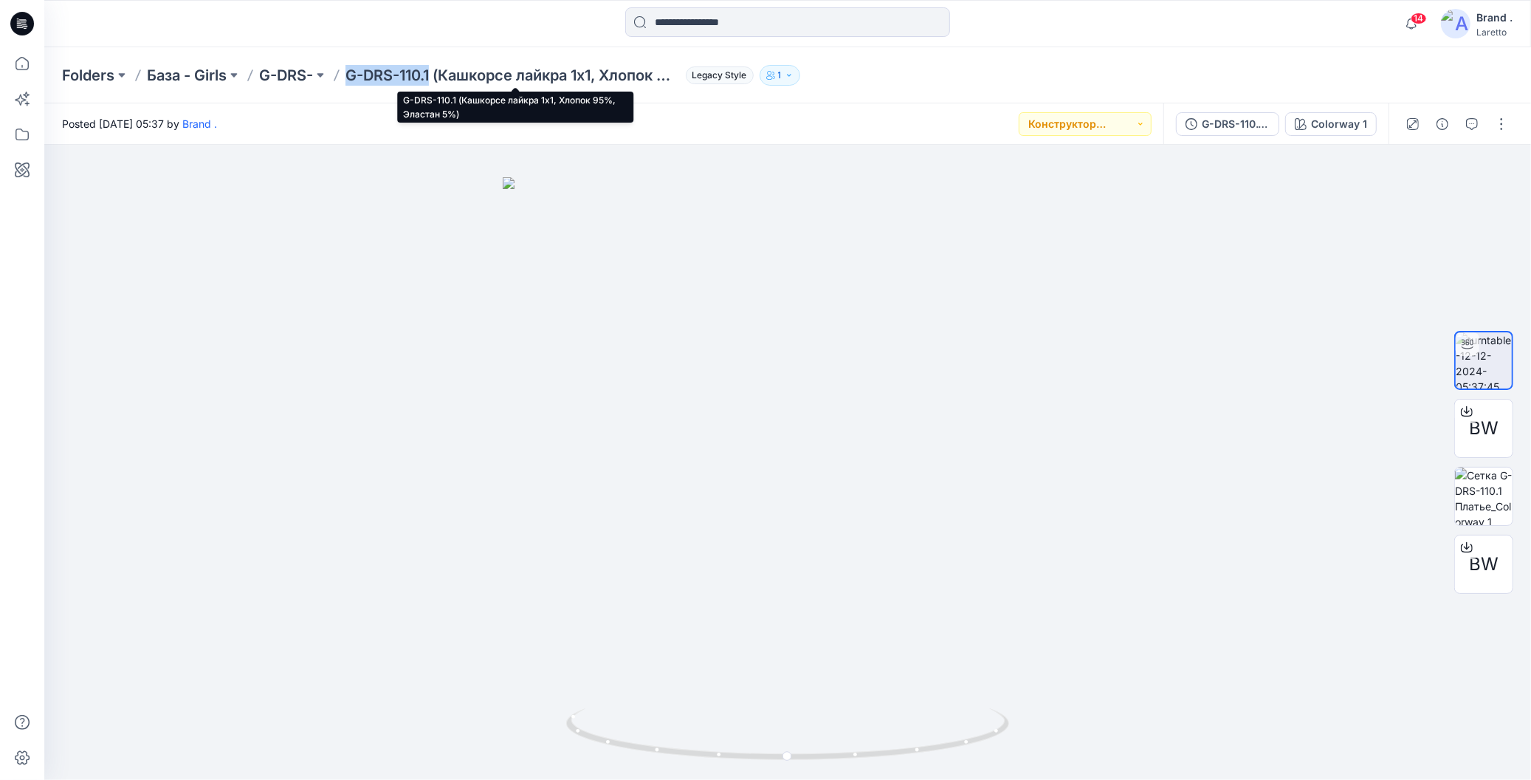
drag, startPoint x: 350, startPoint y: 61, endPoint x: 433, endPoint y: 72, distance: 83.3
click at [433, 72] on div "Folders База - Girls G-DRS- G-DRS-110.1 (Кашкорсе лайкра 1х1, Хлопок 95%, Эласт…" at bounding box center [787, 75] width 1487 height 56
copy p "G-DRS-110.1"
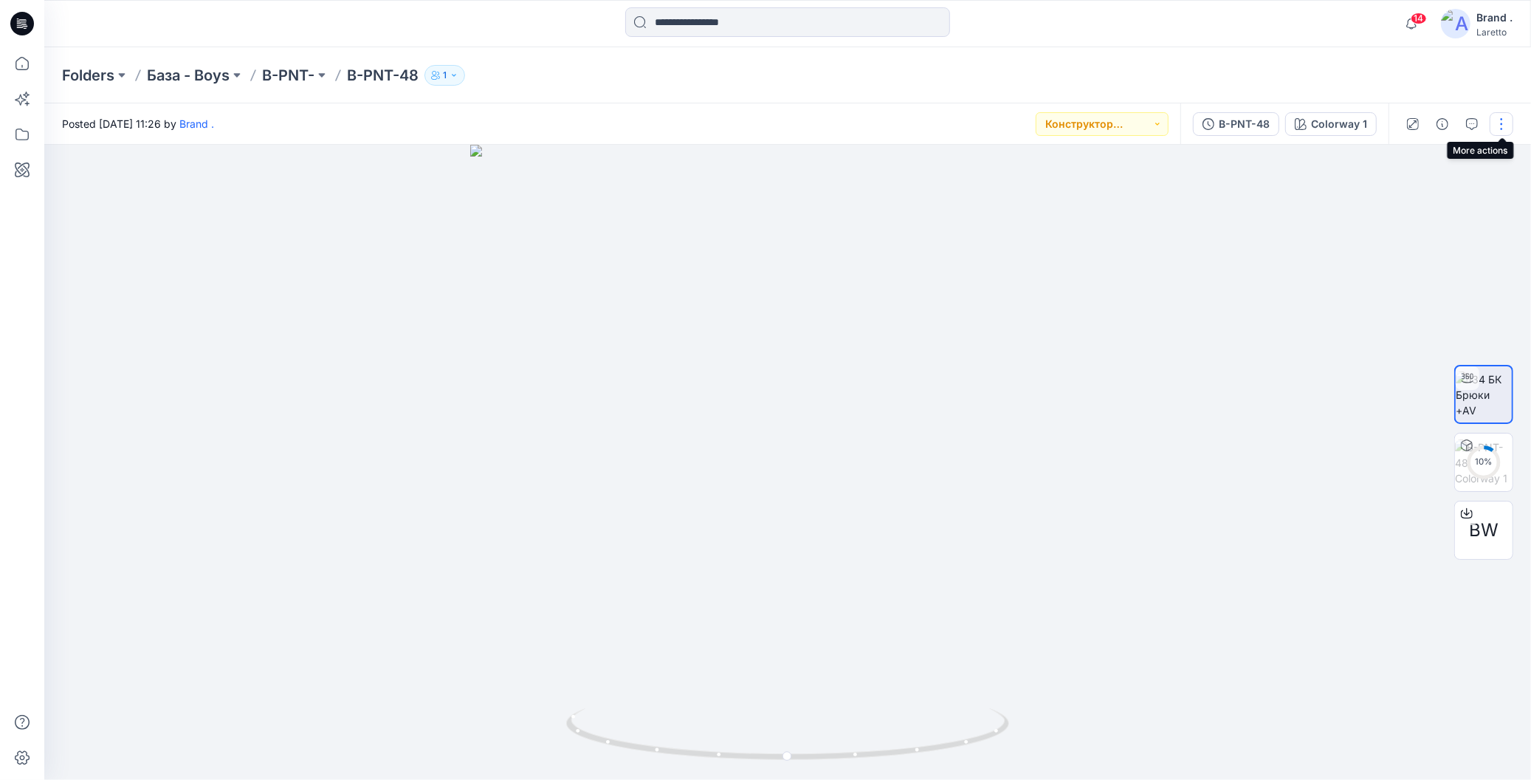
click at [1502, 131] on button "button" at bounding box center [1502, 124] width 24 height 24
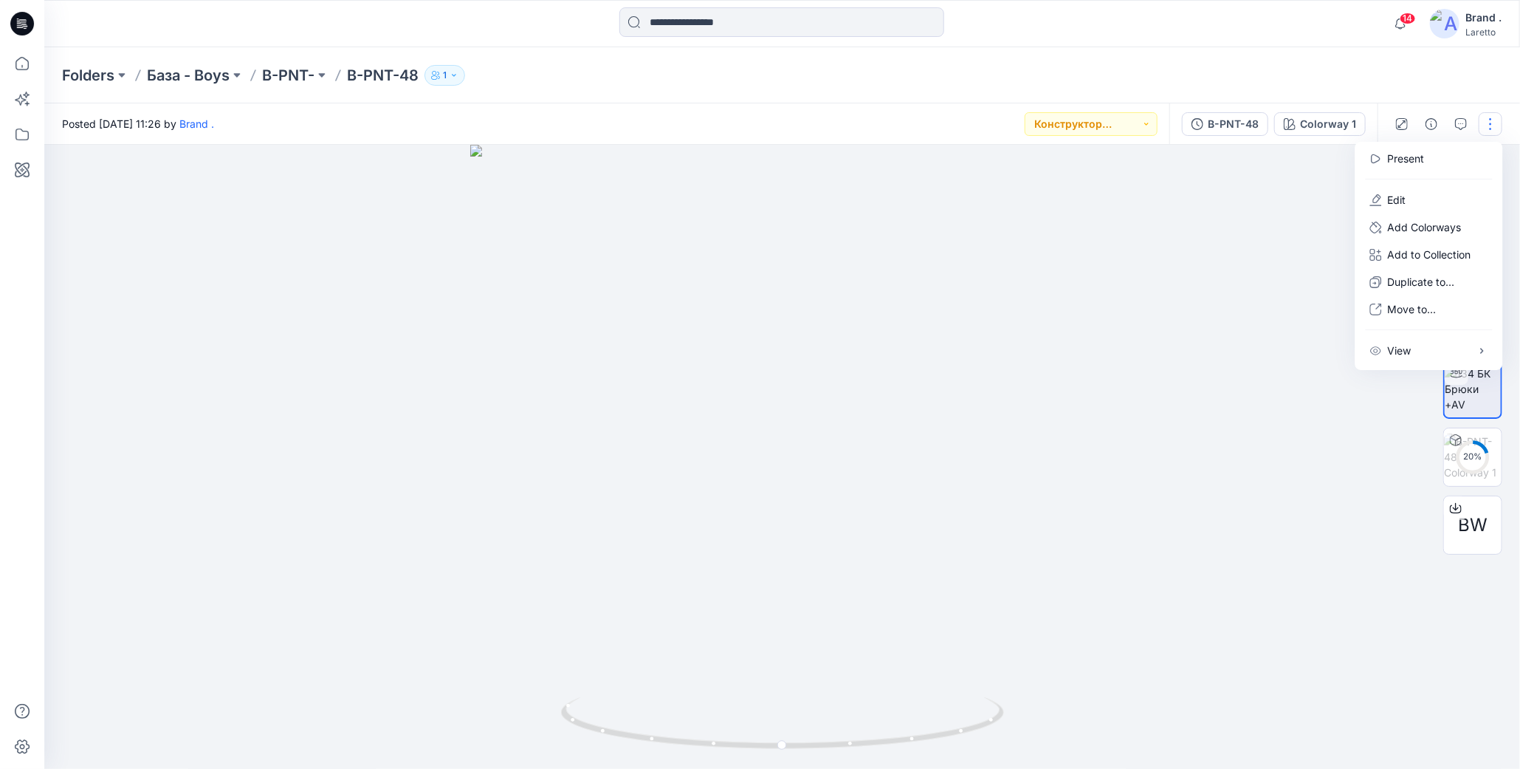
click at [1305, 65] on div "Folders База - Boys B-PNT- B-PNT-48 1" at bounding box center [724, 75] width 1325 height 21
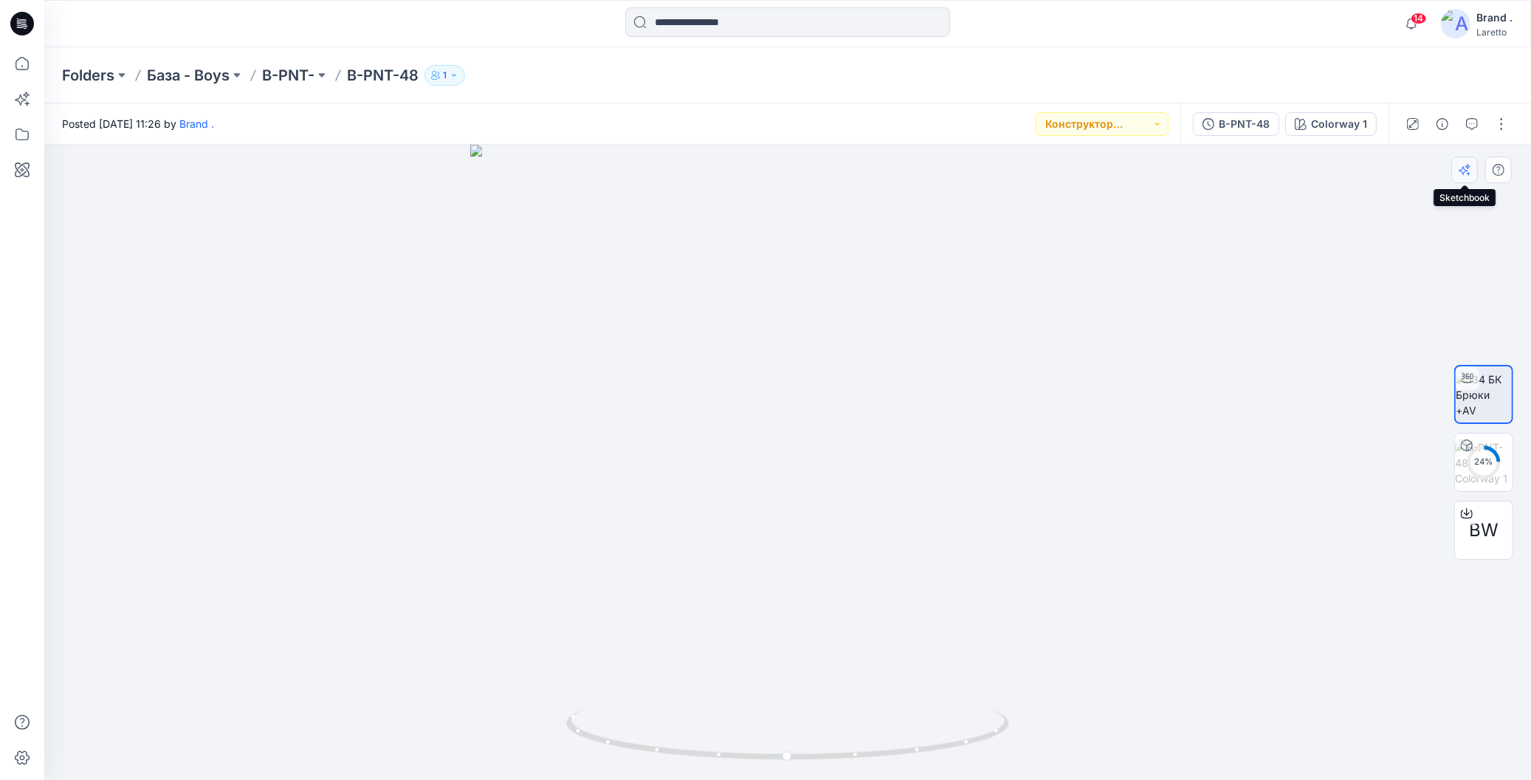
click at [1460, 174] on icon "button" at bounding box center [1465, 170] width 12 height 12
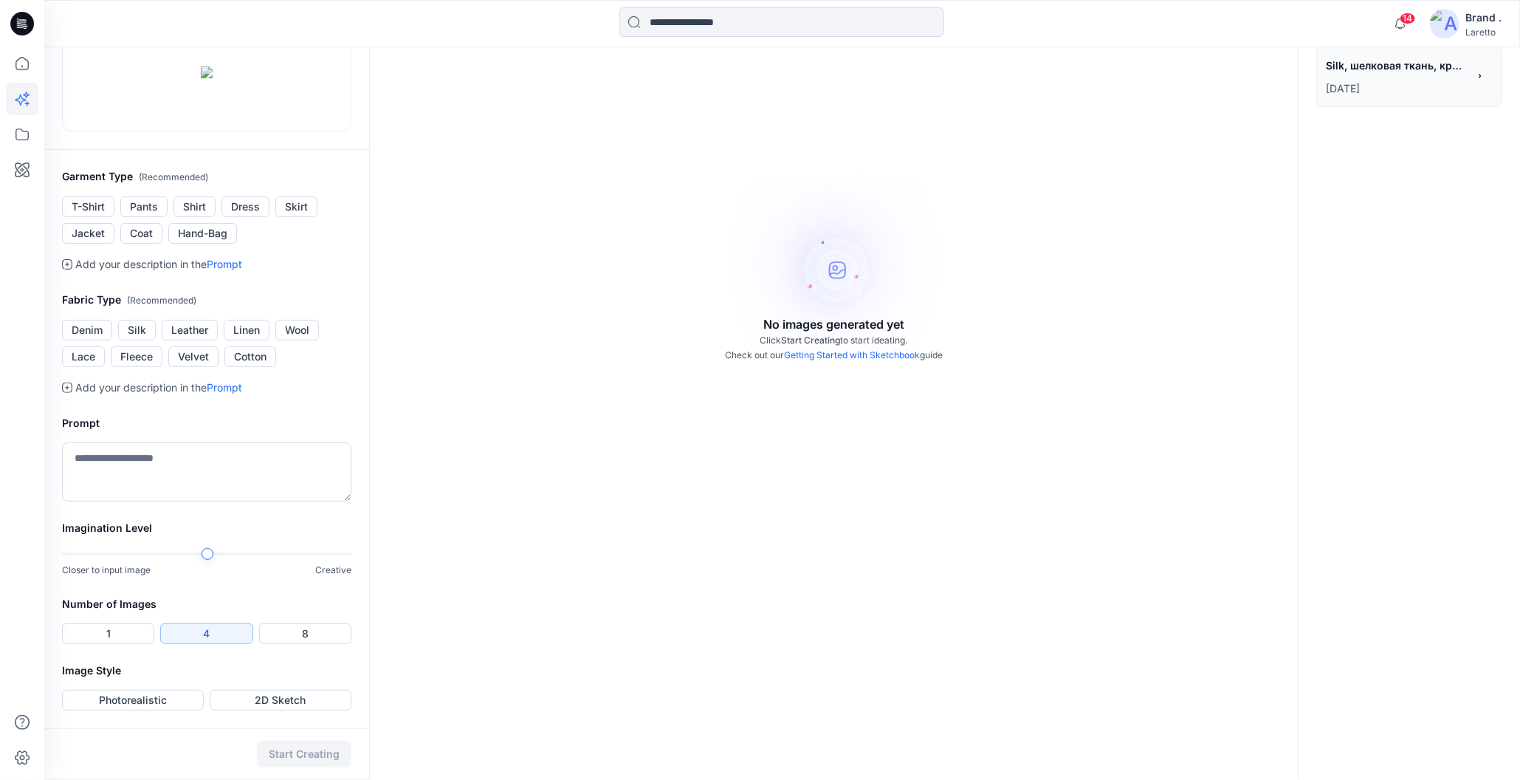
scroll to position [222, 0]
click at [89, 244] on button "Jacket" at bounding box center [88, 233] width 52 height 21
click at [131, 340] on button "Silk" at bounding box center [137, 330] width 38 height 21
click at [97, 340] on button "Denim" at bounding box center [87, 330] width 50 height 21
click at [140, 340] on button "Silk" at bounding box center [137, 330] width 38 height 21
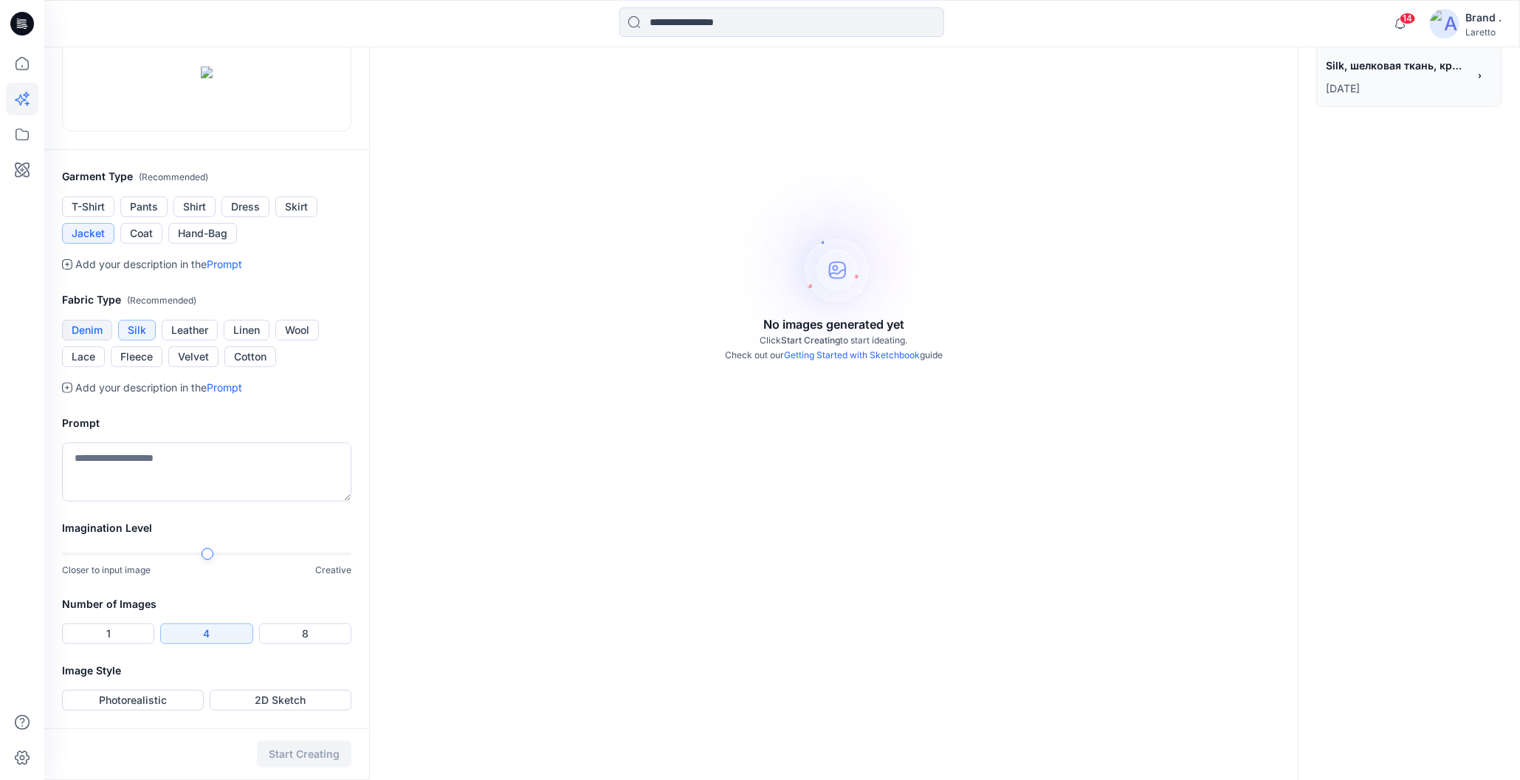
click at [100, 340] on button "Denim" at bounding box center [87, 330] width 50 height 21
click at [125, 624] on button "1" at bounding box center [108, 633] width 92 height 21
click at [361, 555] on div "Imagination Level Closer to input image Creative" at bounding box center [206, 557] width 325 height 76
click at [199, 704] on button "Photorealistic" at bounding box center [133, 700] width 142 height 21
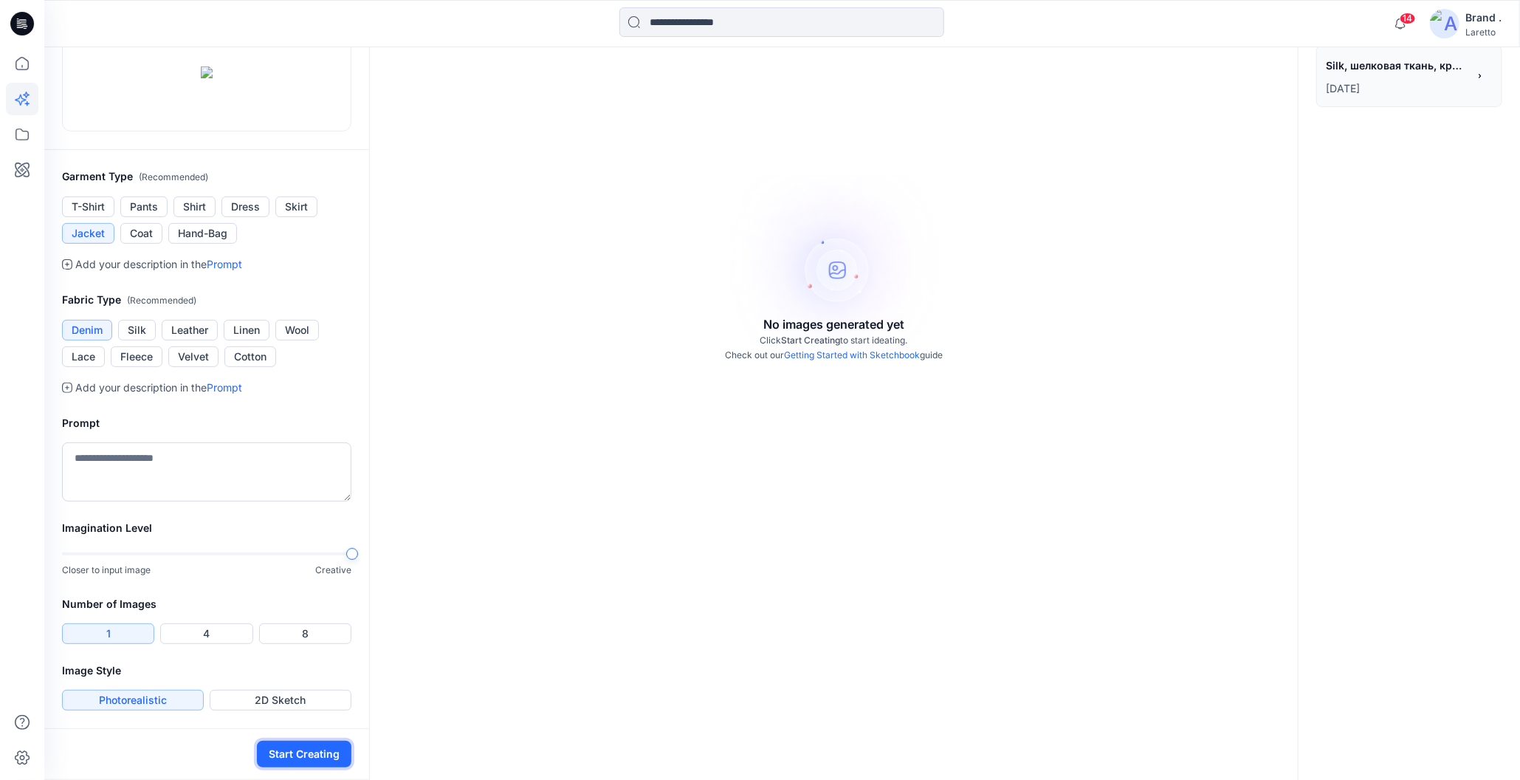
click at [293, 755] on button "Start Creating" at bounding box center [304, 754] width 95 height 27
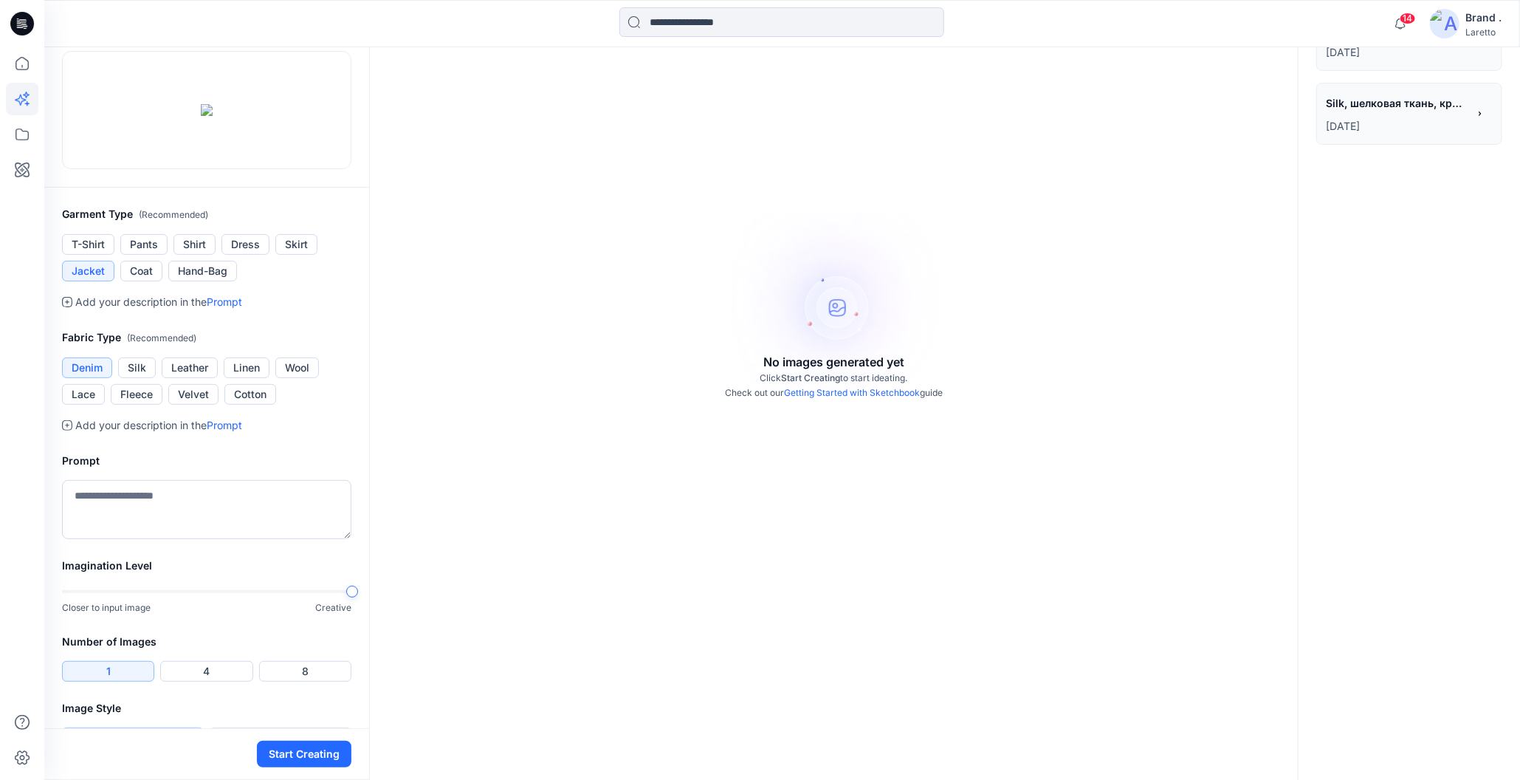
scroll to position [148, 0]
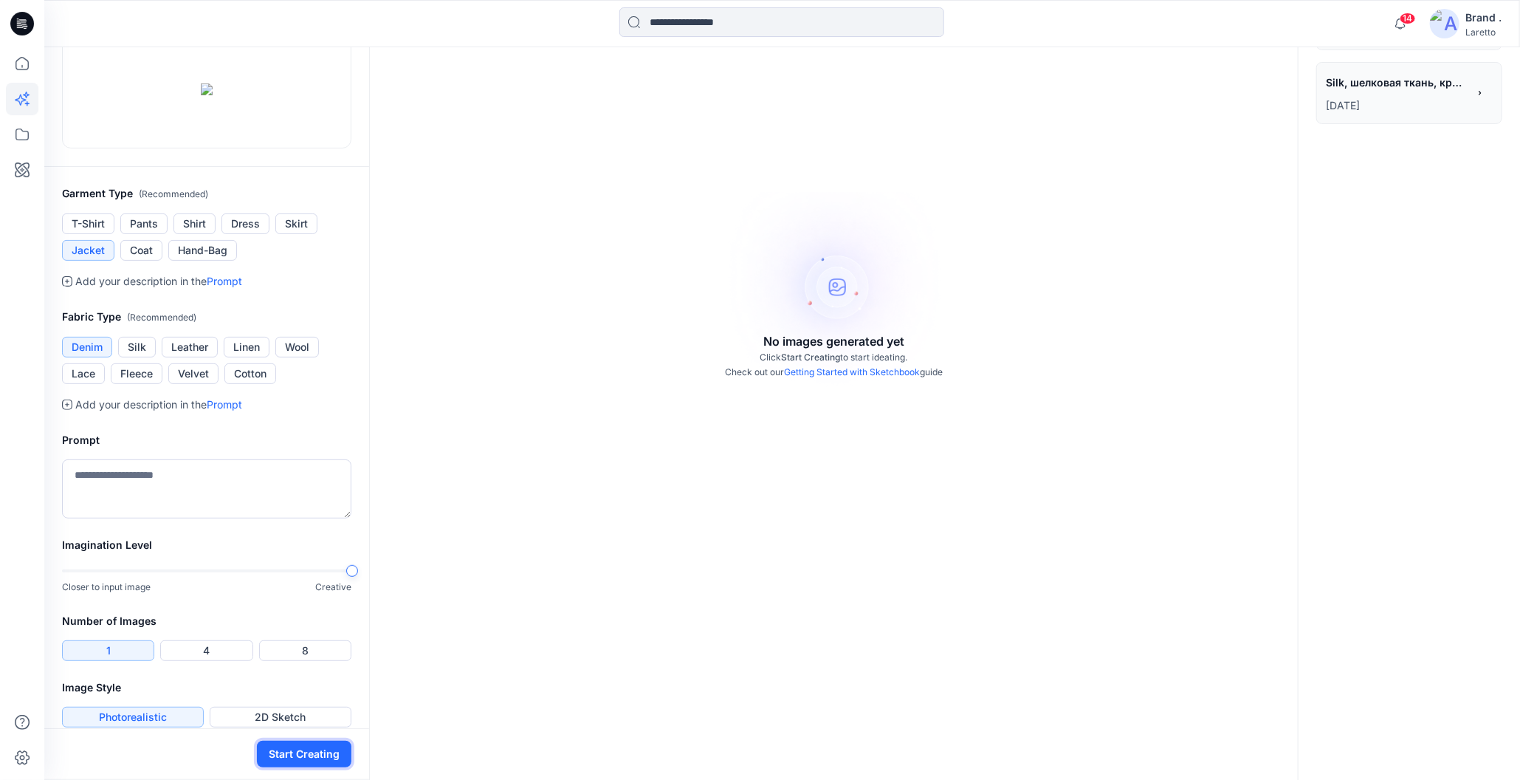
click at [274, 752] on button "Start Creating" at bounding box center [304, 754] width 95 height 27
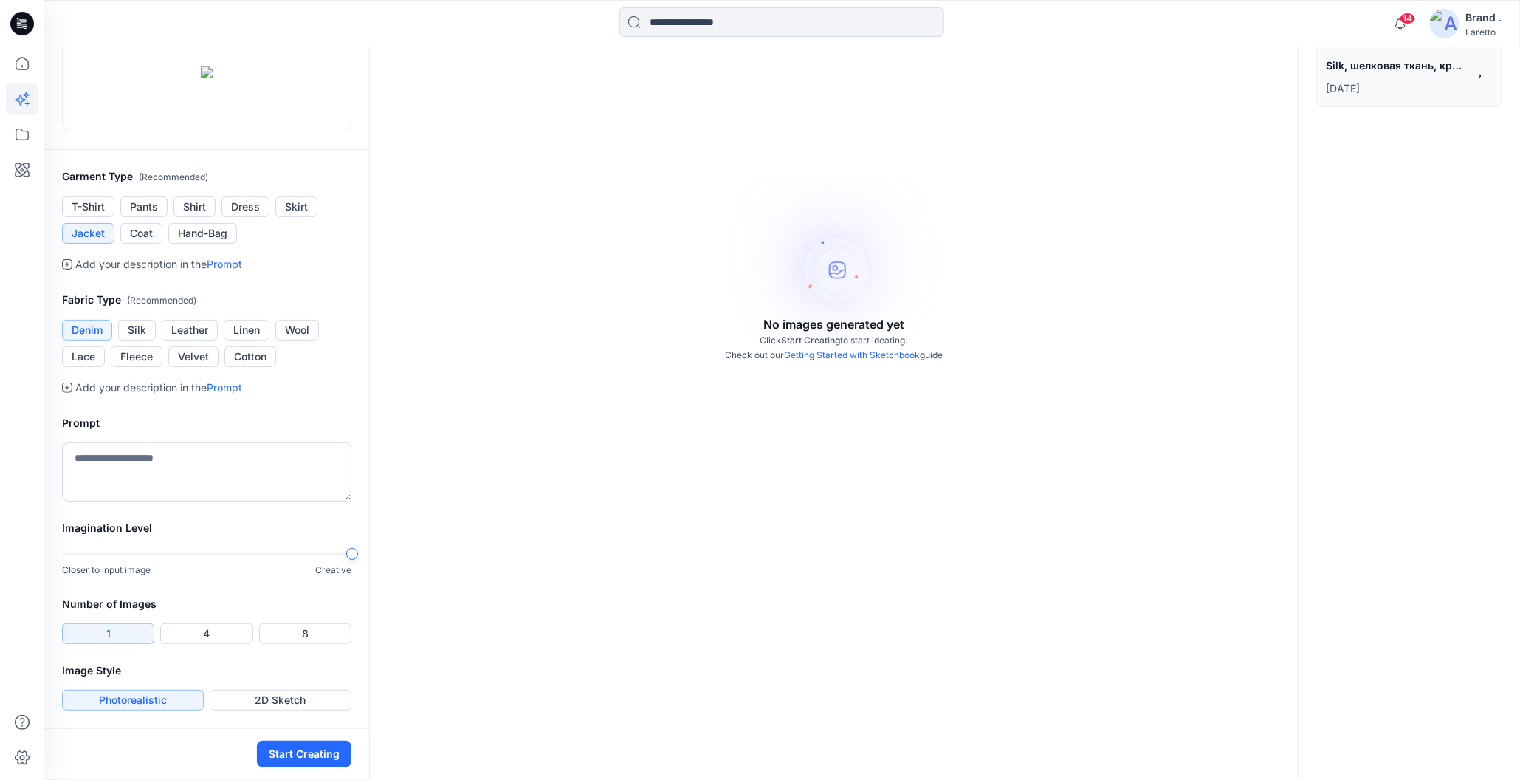
scroll to position [335, 0]
click at [174, 461] on textarea at bounding box center [206, 471] width 289 height 59
type textarea "**********"
click at [272, 752] on button "Start Creating" at bounding box center [304, 754] width 95 height 27
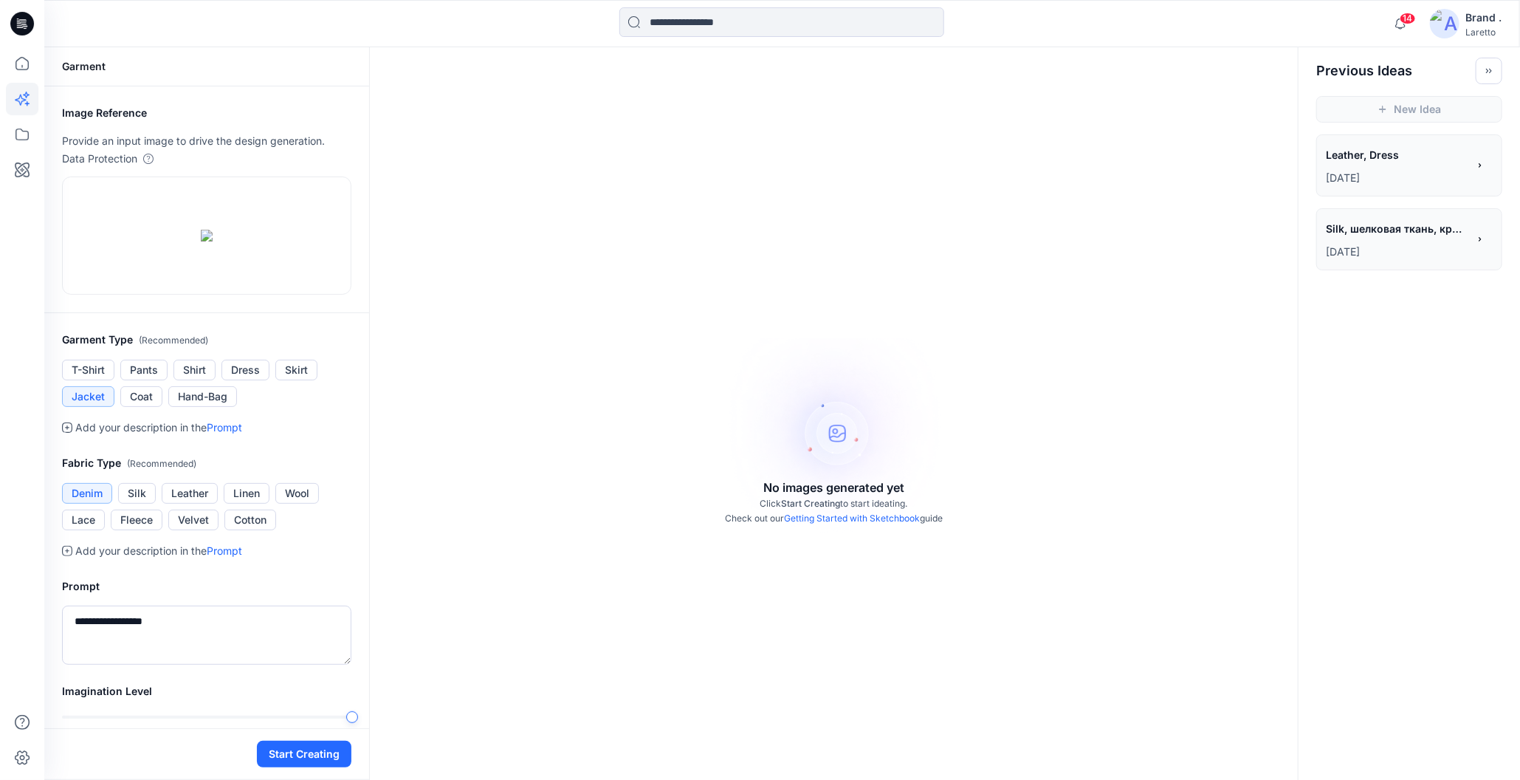
scroll to position [0, 0]
click at [139, 382] on button "Pants" at bounding box center [143, 371] width 47 height 21
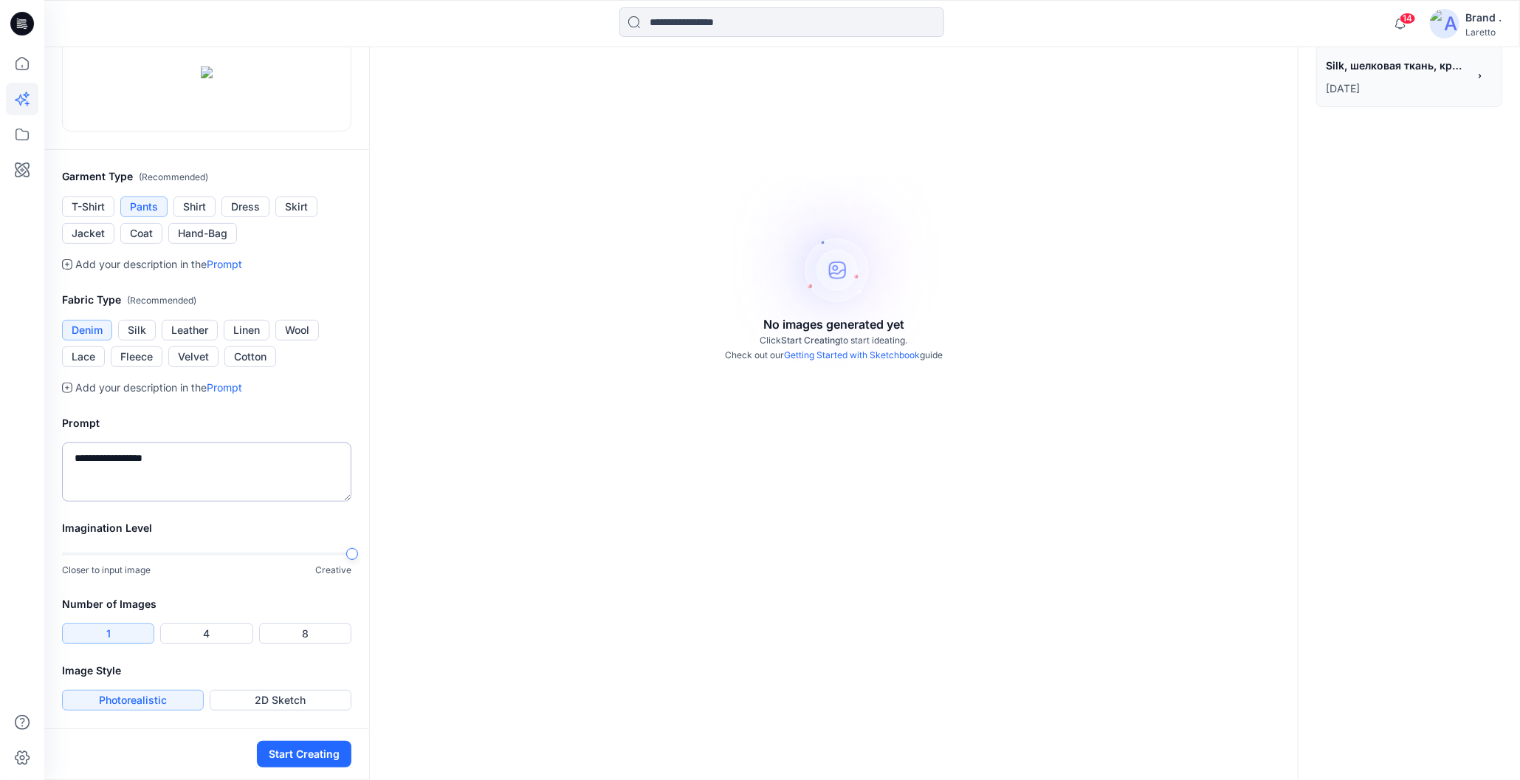
scroll to position [222, 0]
click at [303, 758] on button "Start Creating" at bounding box center [304, 754] width 95 height 27
click at [196, 637] on button "4" at bounding box center [206, 633] width 92 height 21
click at [284, 753] on button "Start Creating" at bounding box center [304, 754] width 95 height 27
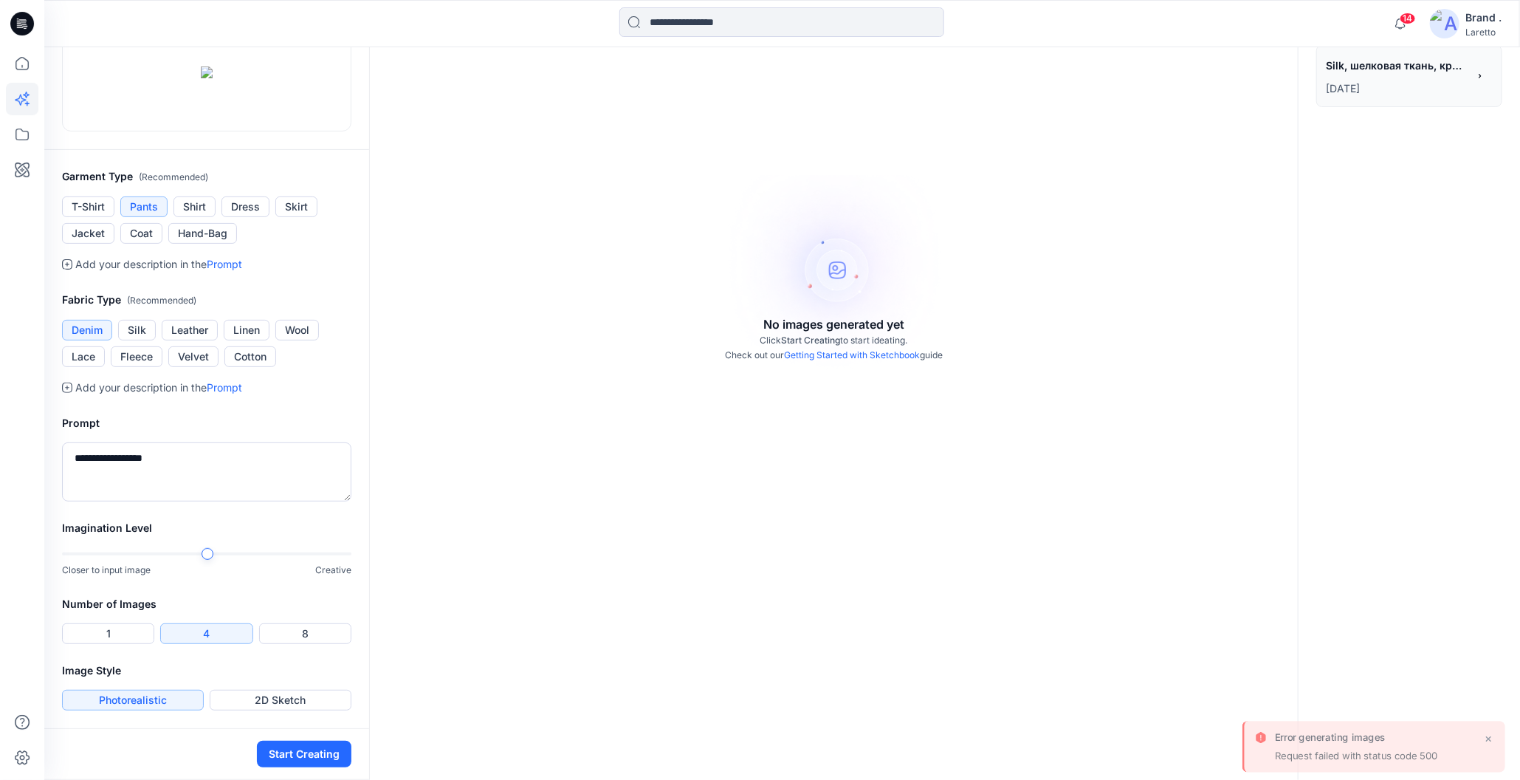
click at [193, 547] on div "Closer to input image Creative" at bounding box center [206, 562] width 289 height 30
click at [275, 750] on button "Start Creating" at bounding box center [304, 754] width 95 height 27
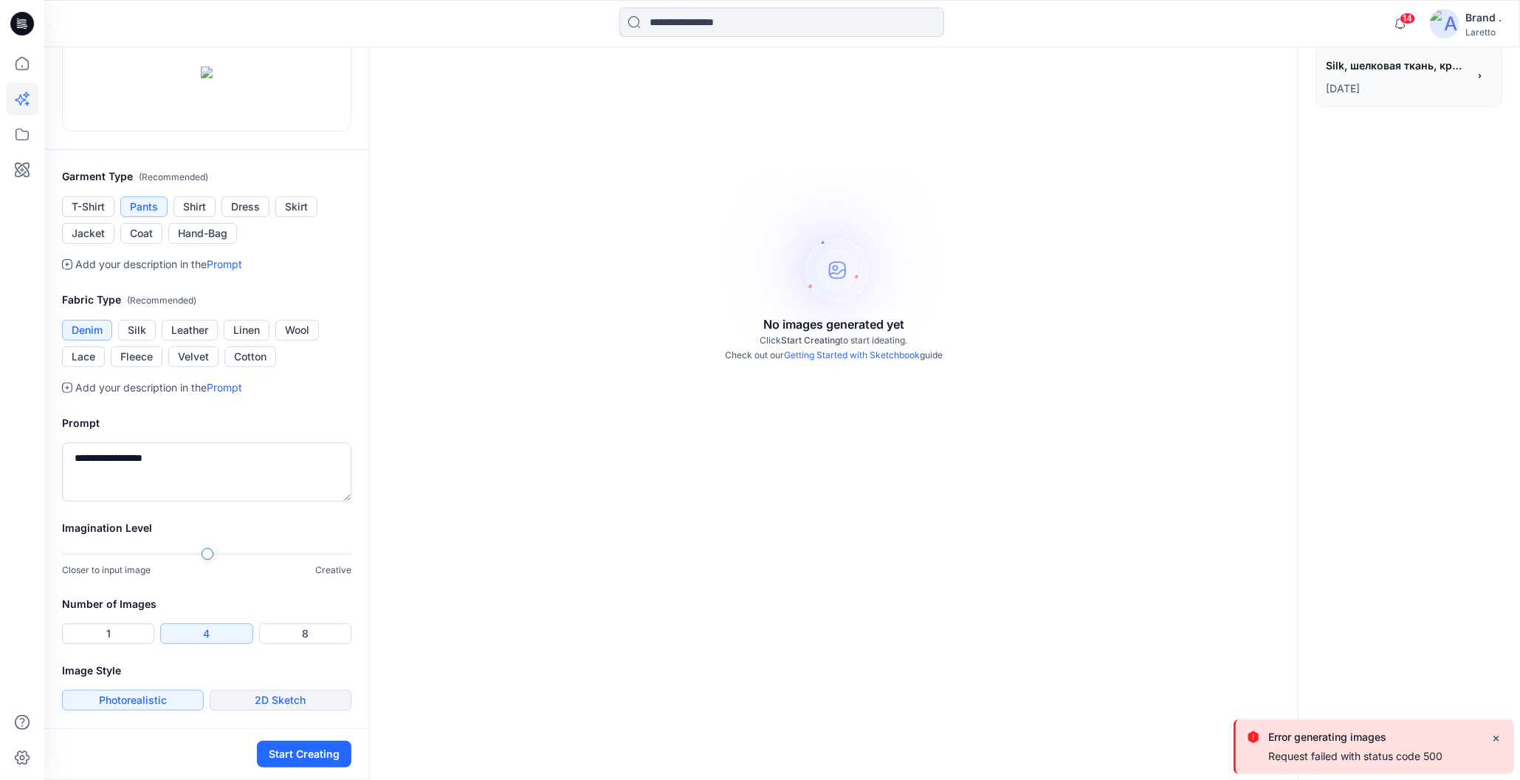
click at [269, 704] on button "2D Sketch" at bounding box center [281, 700] width 142 height 21
click at [272, 756] on button "Start Creating" at bounding box center [304, 754] width 95 height 27
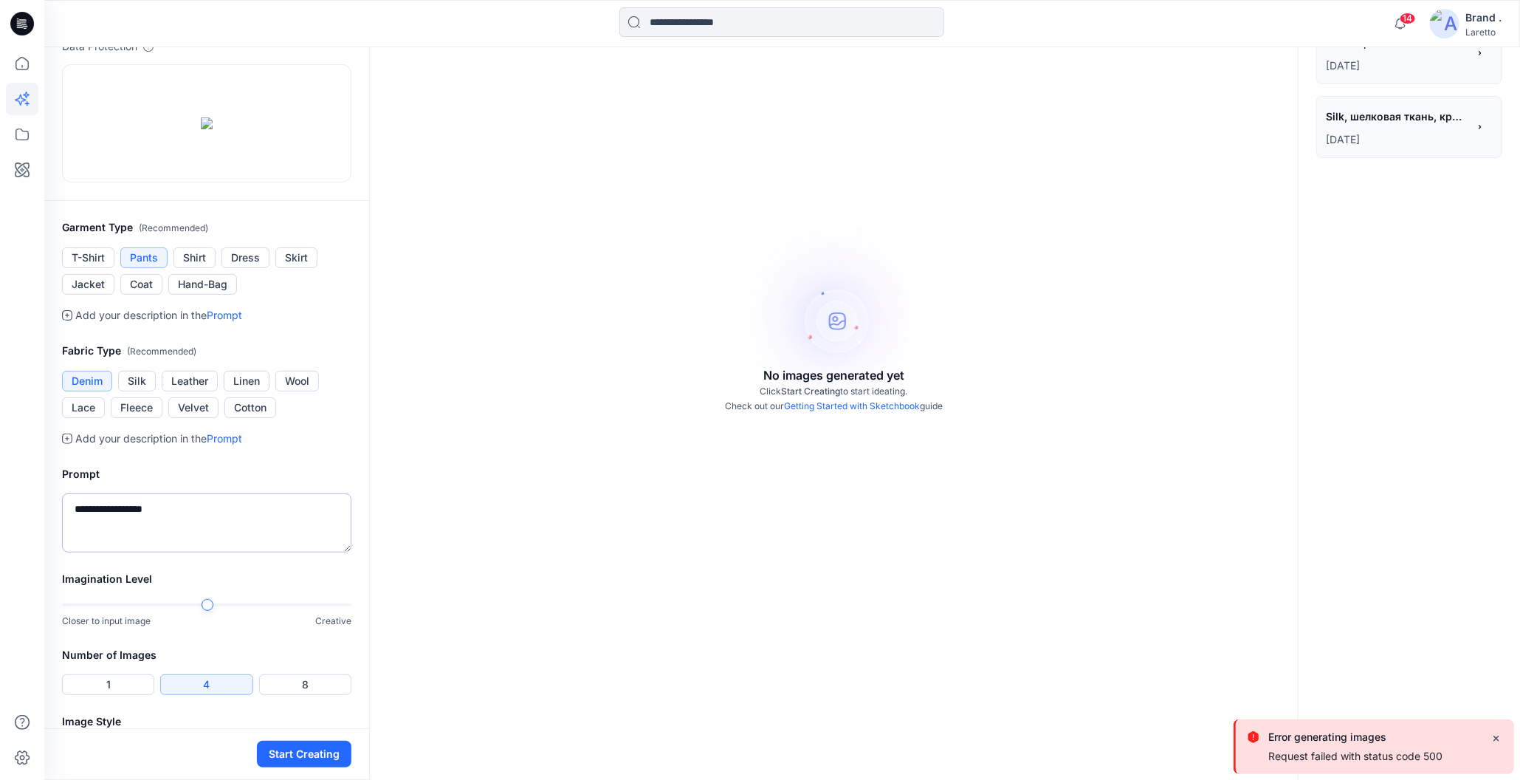
scroll to position [0, 0]
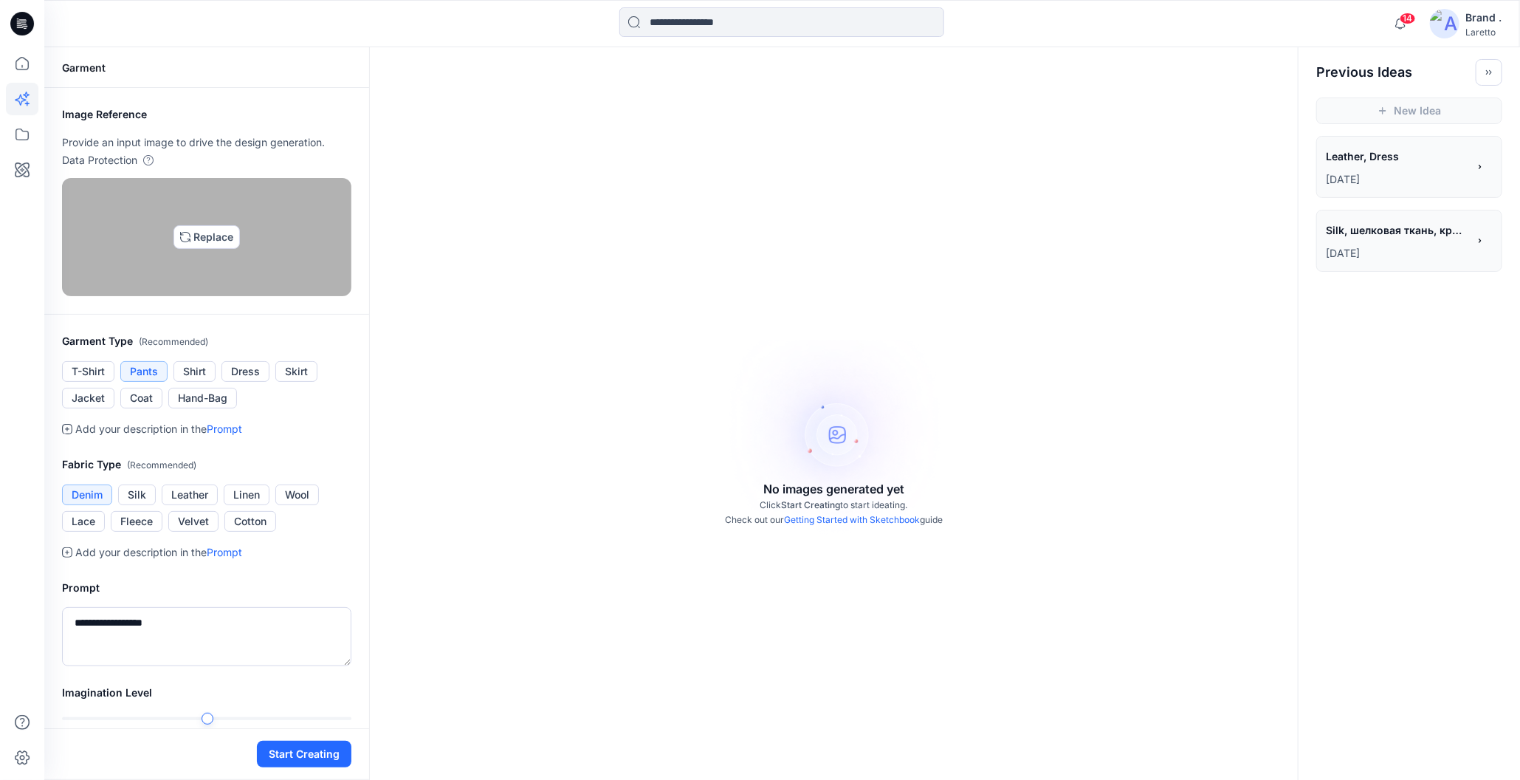
click at [201, 243] on img at bounding box center [207, 237] width 12 height 12
type input "**********"
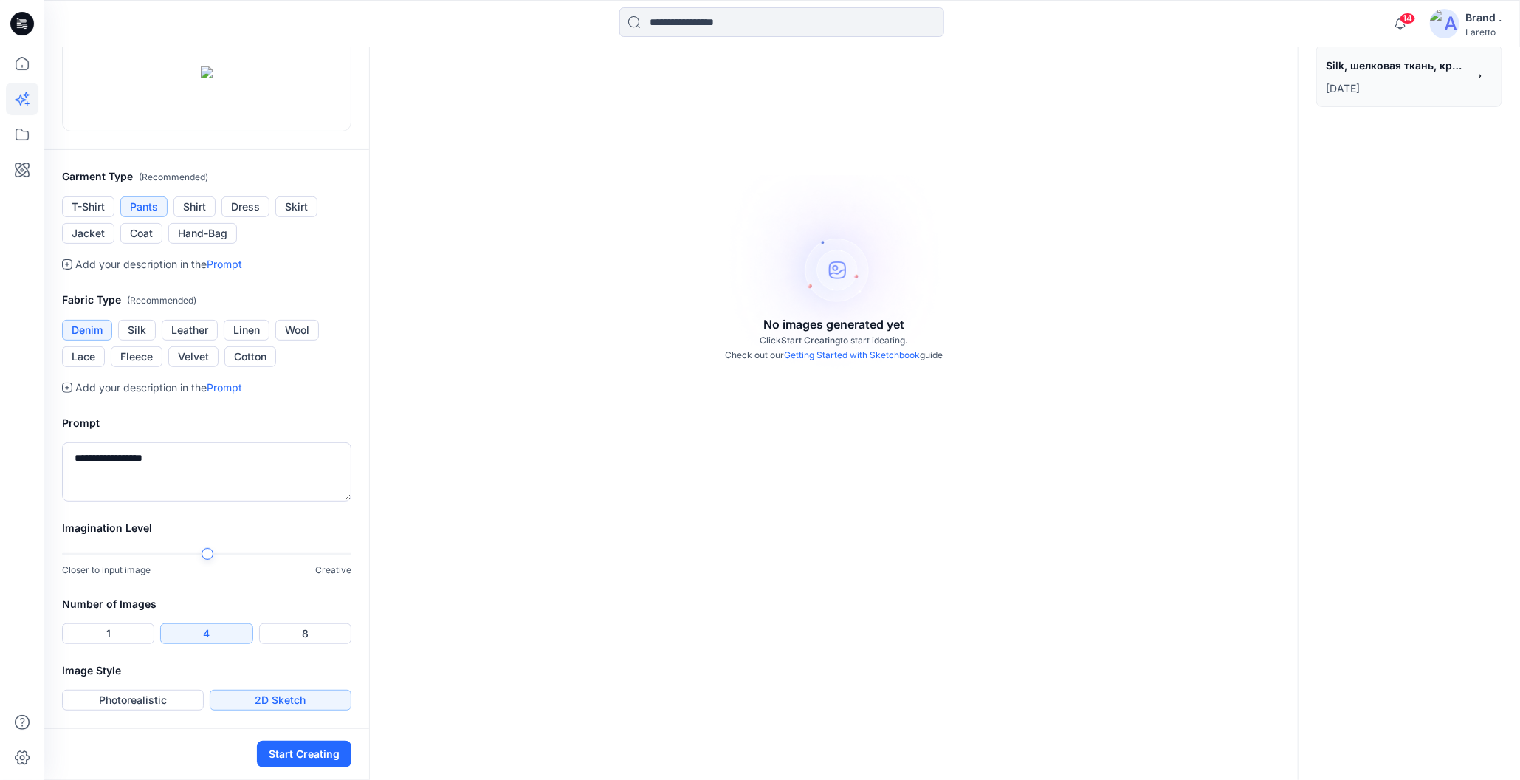
scroll to position [295, 0]
click at [281, 748] on button "Start Creating" at bounding box center [304, 754] width 95 height 27
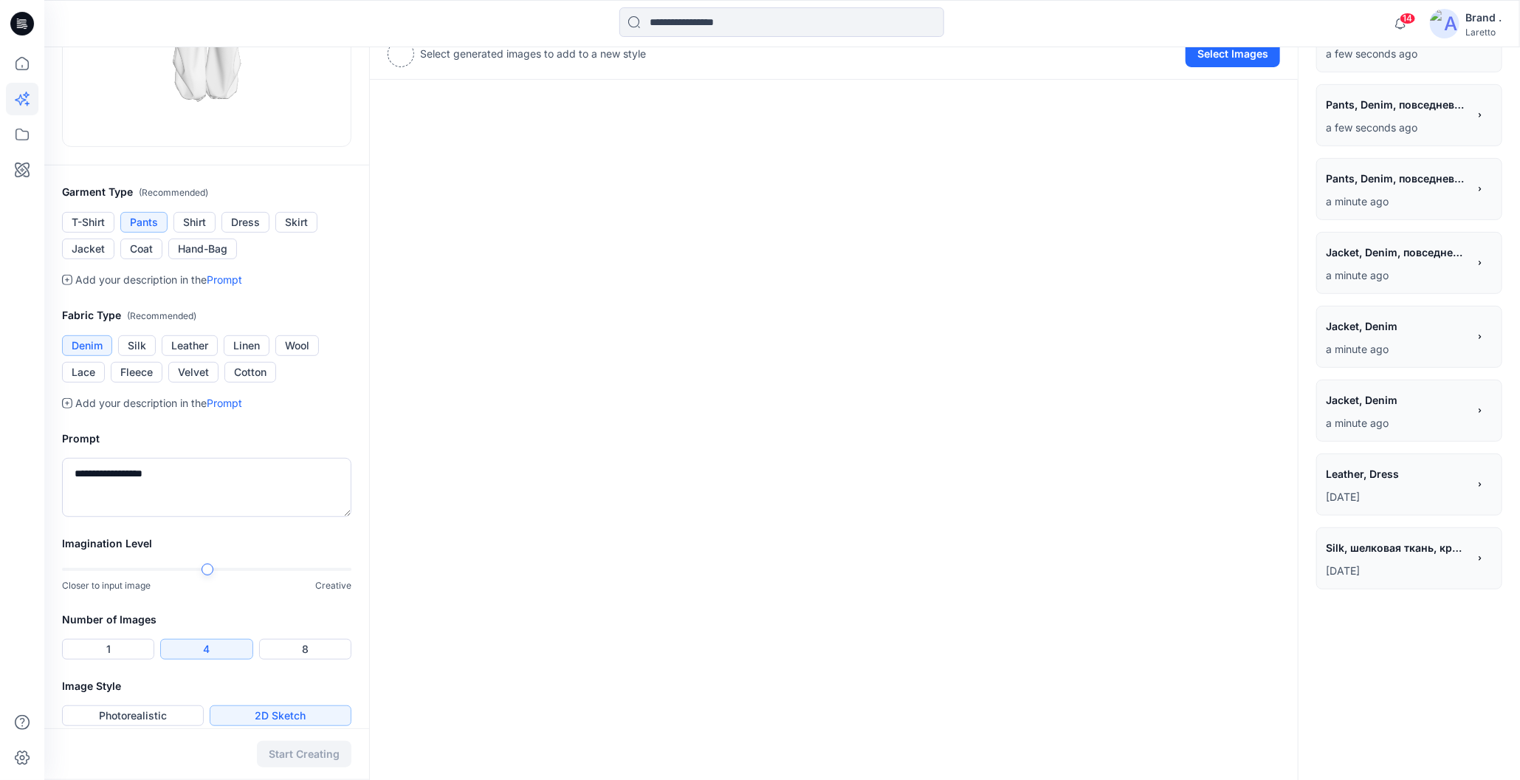
scroll to position [335, 0]
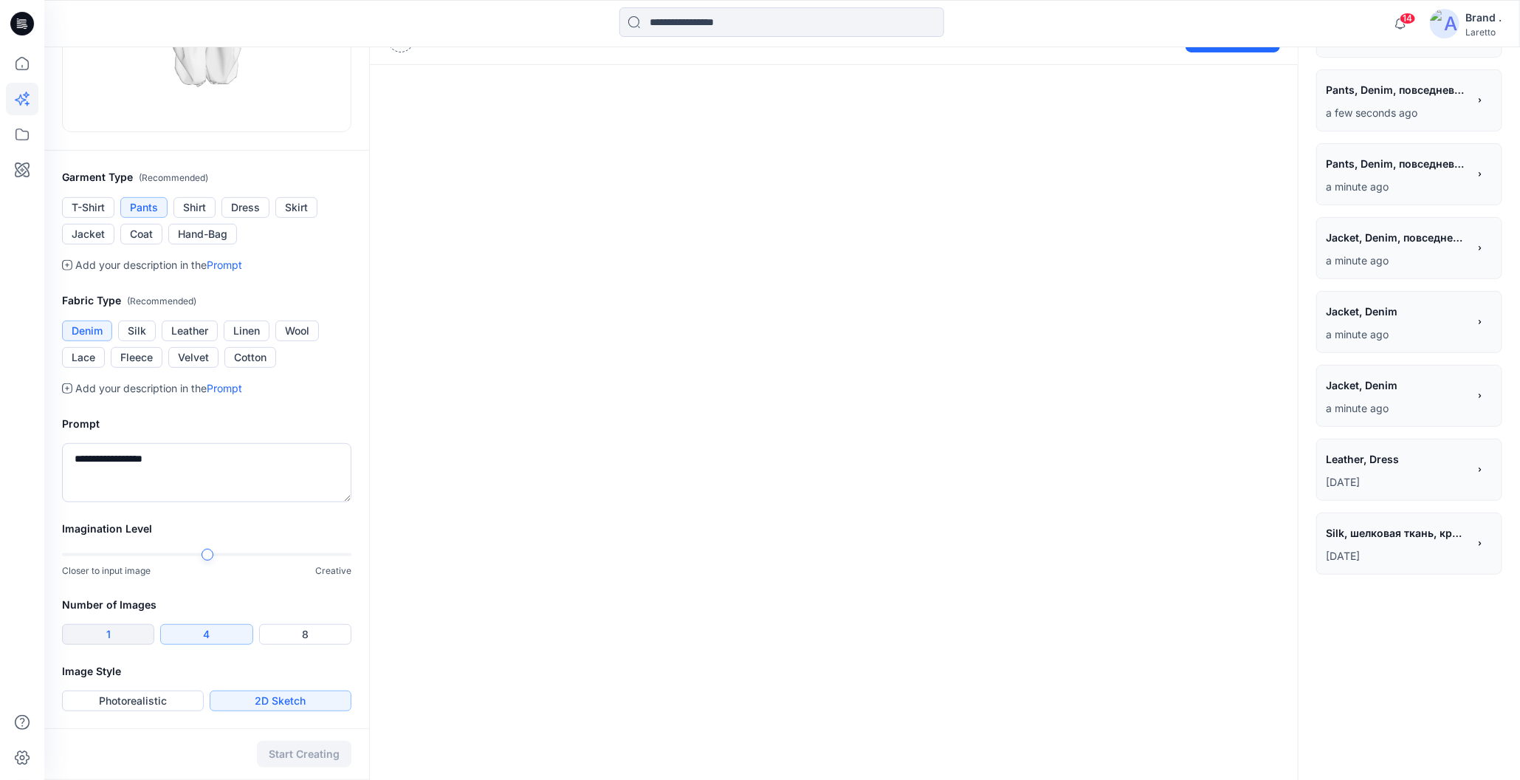
click at [111, 641] on button "1" at bounding box center [108, 634] width 92 height 21
click at [112, 697] on button "Photorealistic" at bounding box center [133, 700] width 142 height 21
click at [293, 753] on button "Start Creating" at bounding box center [304, 754] width 95 height 27
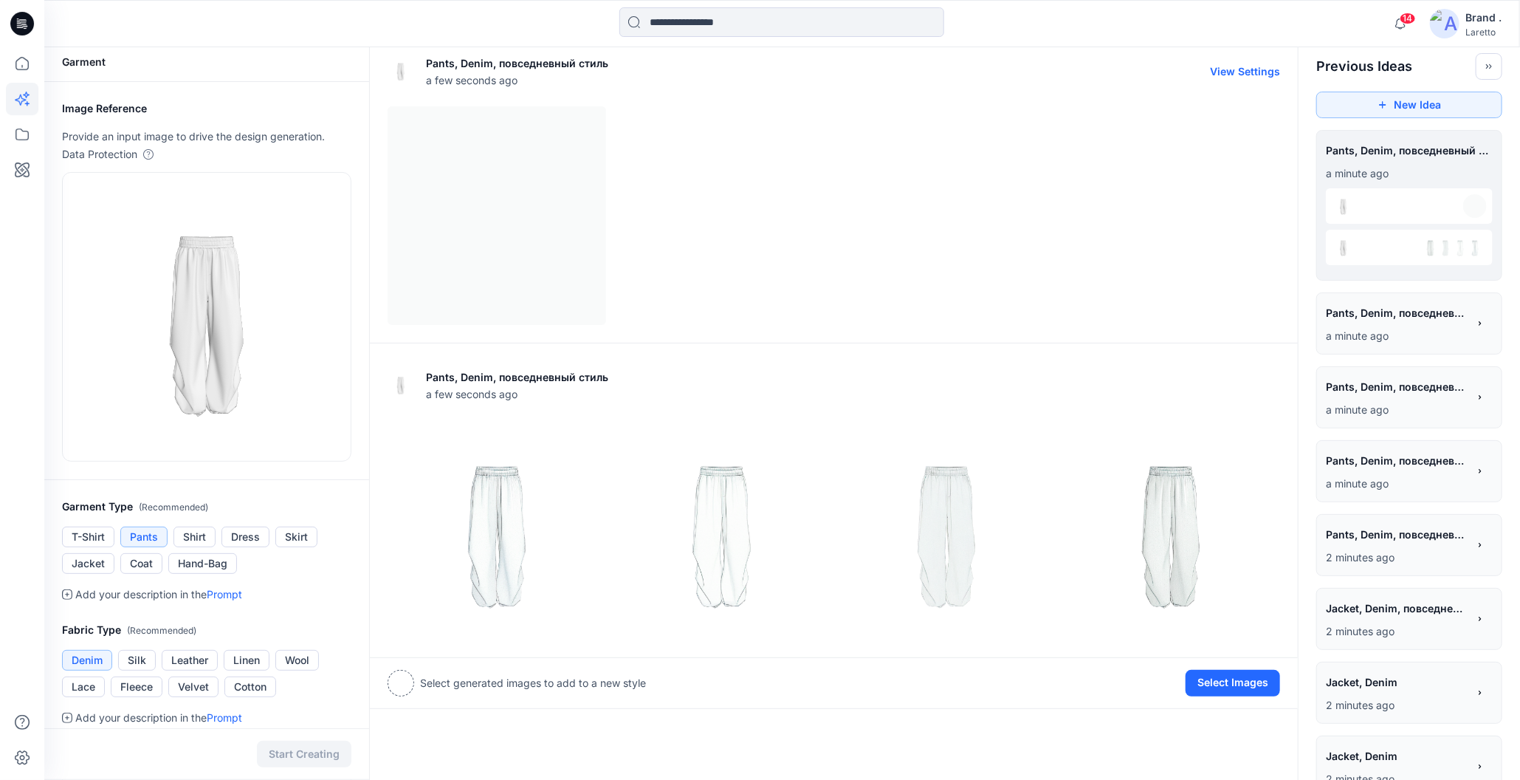
scroll to position [0, 0]
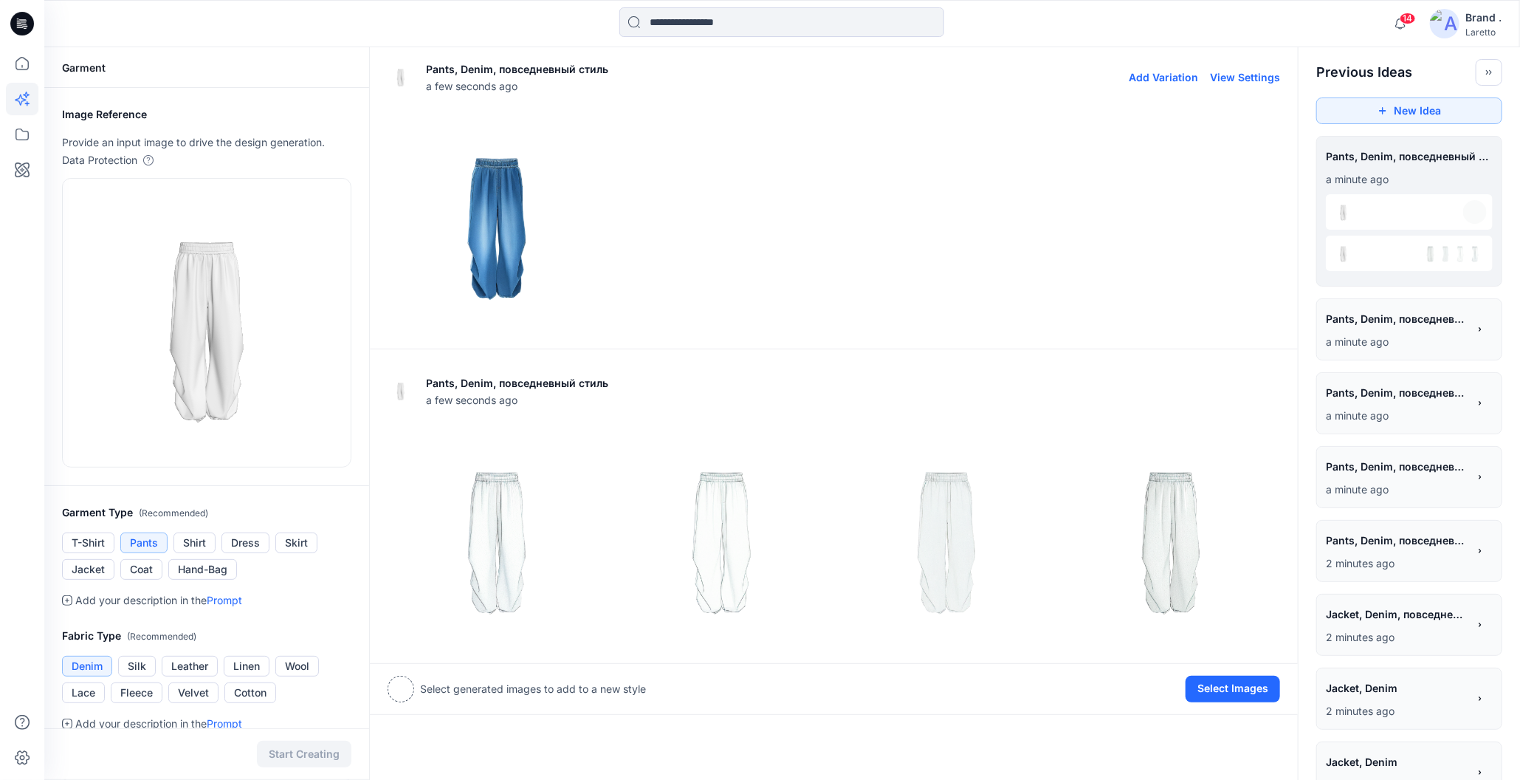
click at [509, 230] on img at bounding box center [496, 221] width 217 height 217
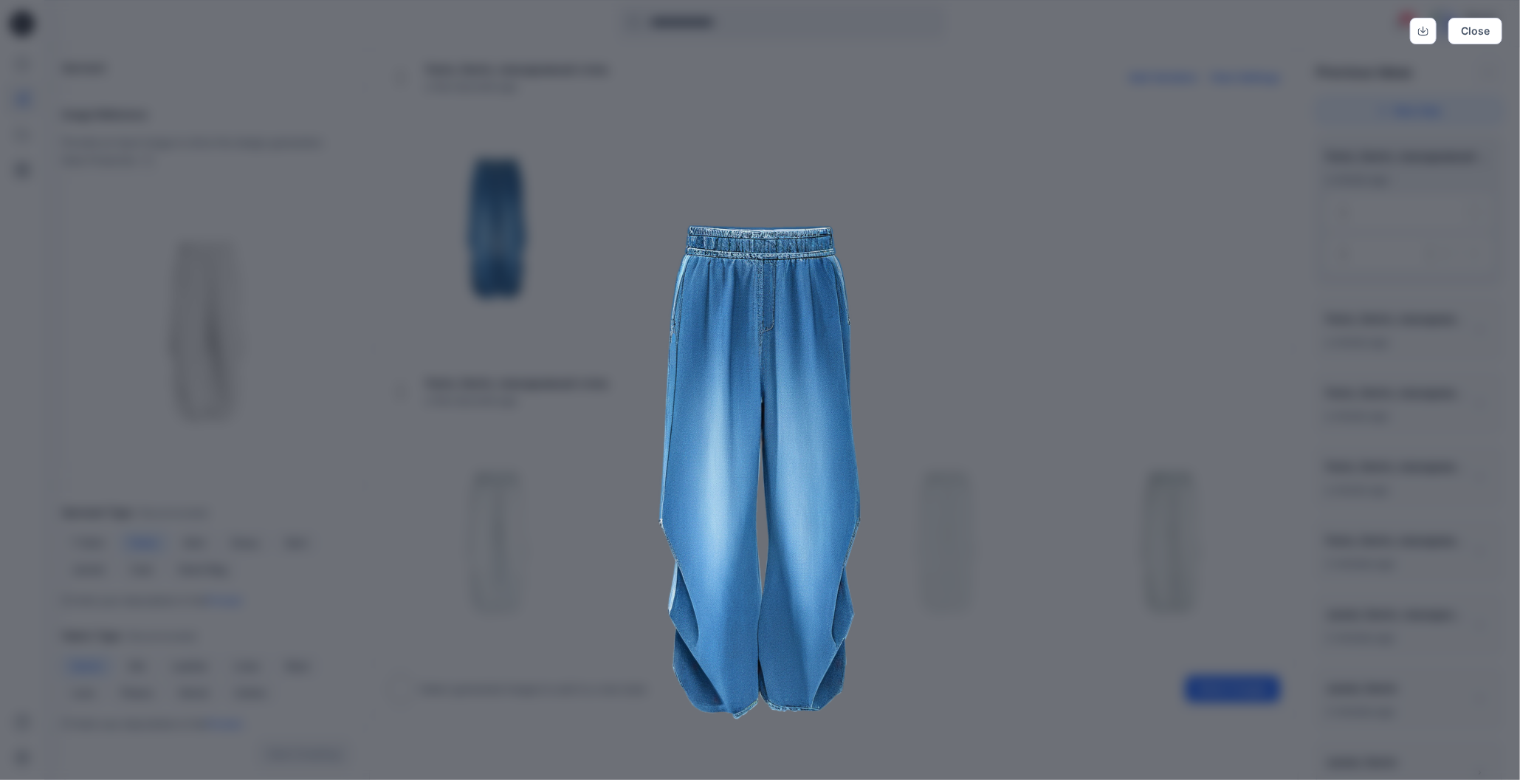
click at [1040, 387] on img at bounding box center [760, 446] width 756 height 756
click at [1467, 33] on button "Close" at bounding box center [1476, 31] width 54 height 27
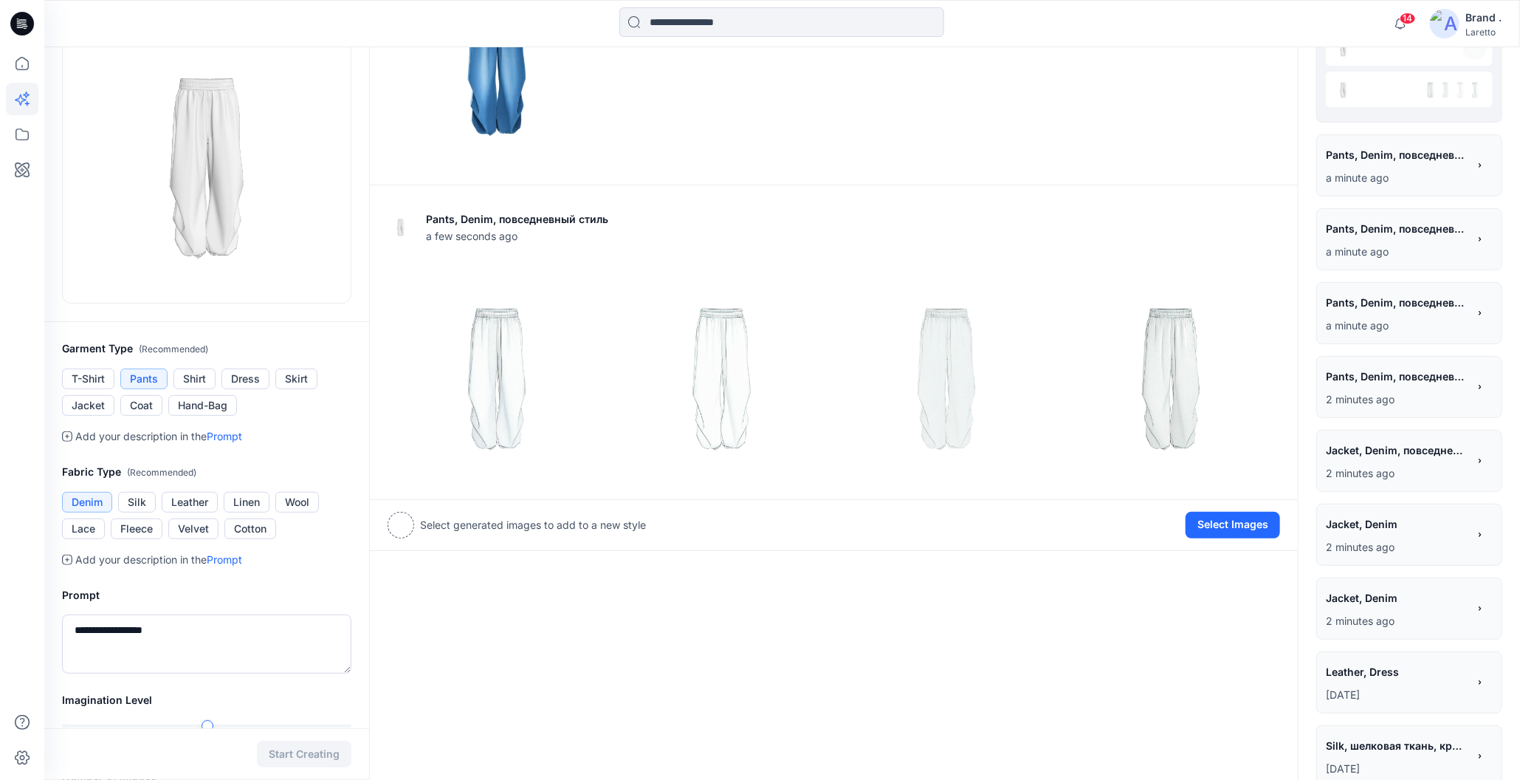
scroll to position [222, 0]
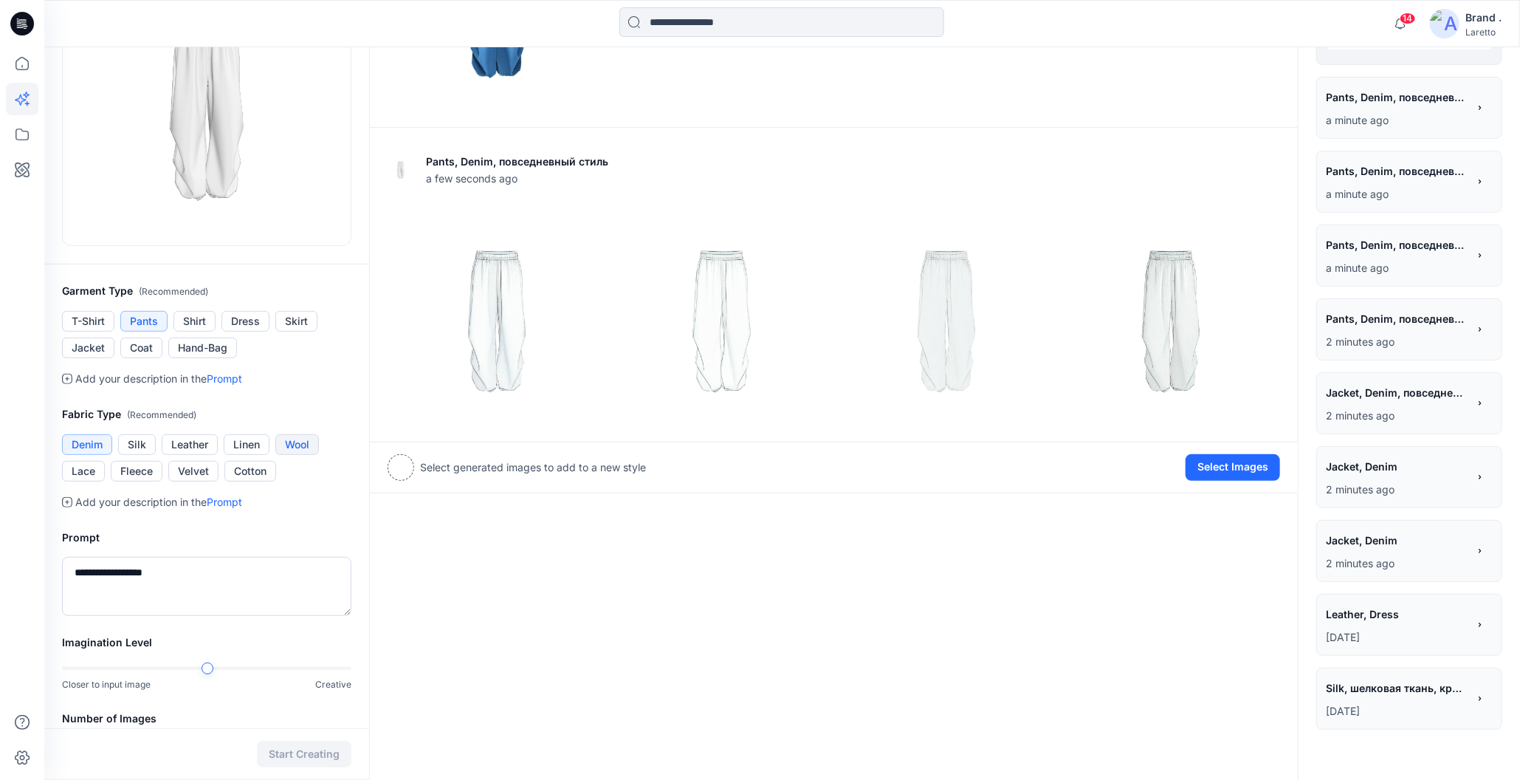
click at [295, 441] on button "Wool" at bounding box center [297, 444] width 44 height 21
click at [100, 663] on div at bounding box center [206, 668] width 289 height 10
click at [312, 754] on button "Start Creating" at bounding box center [304, 754] width 95 height 27
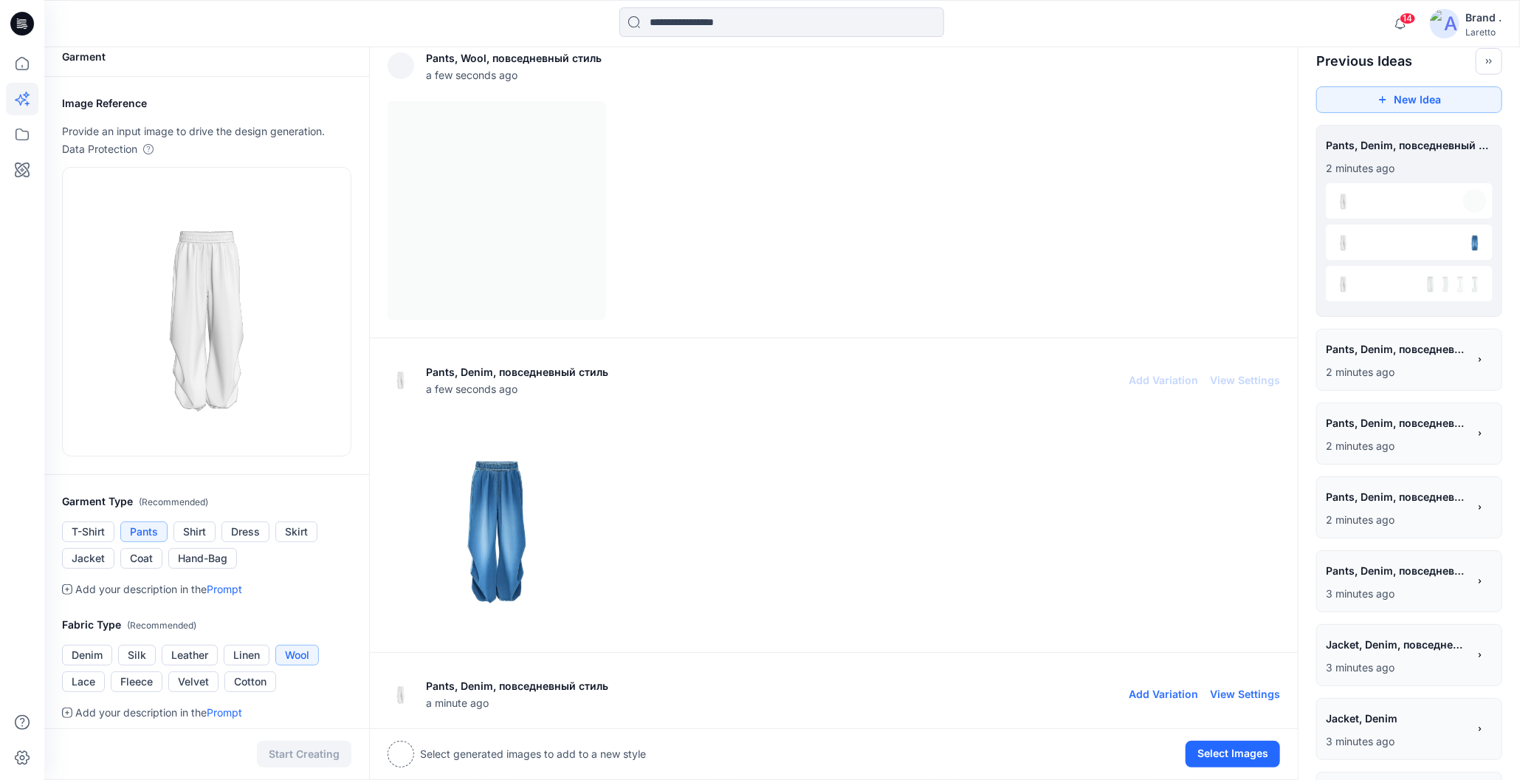
scroll to position [6, 0]
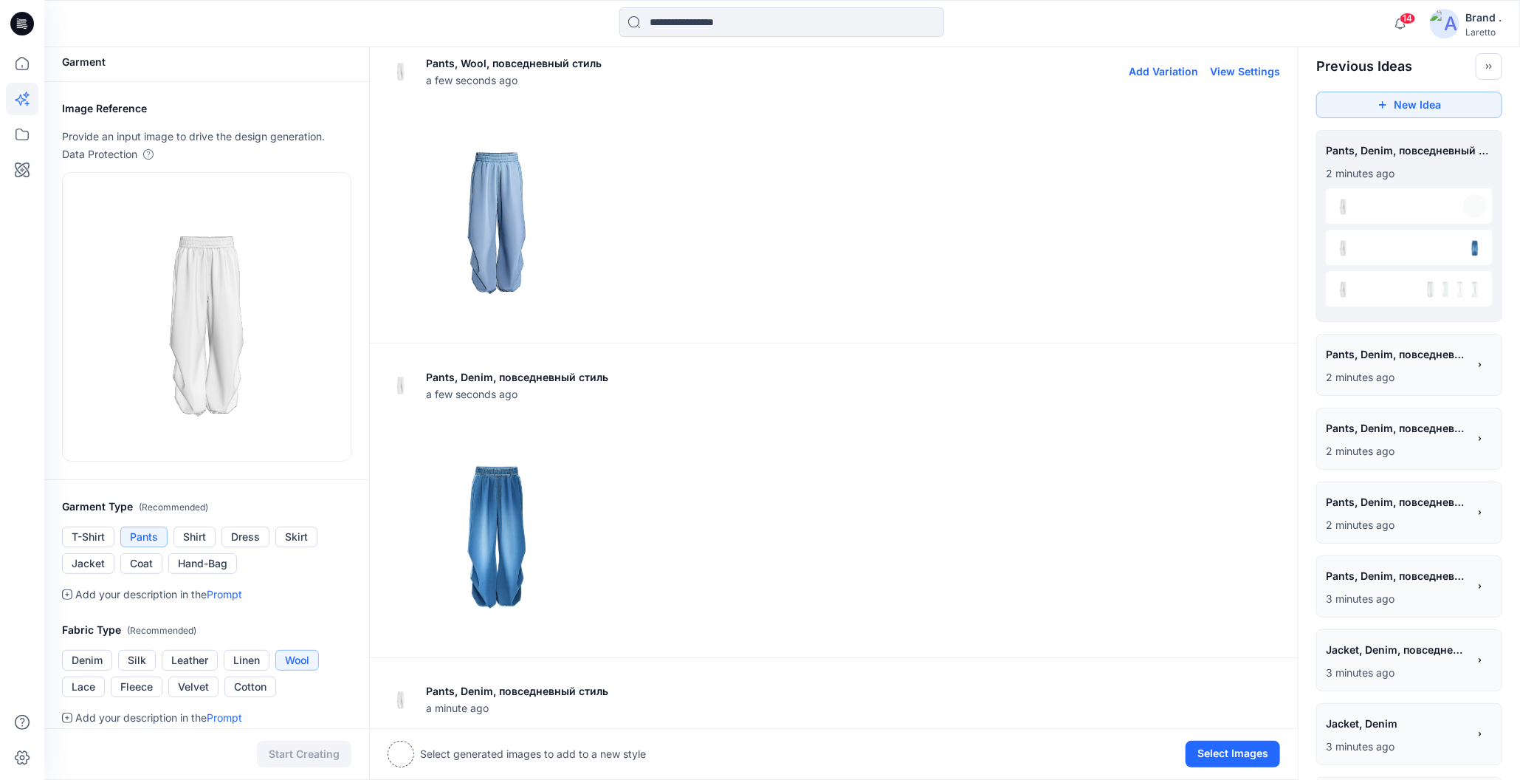
click at [497, 255] on img at bounding box center [496, 215] width 217 height 217
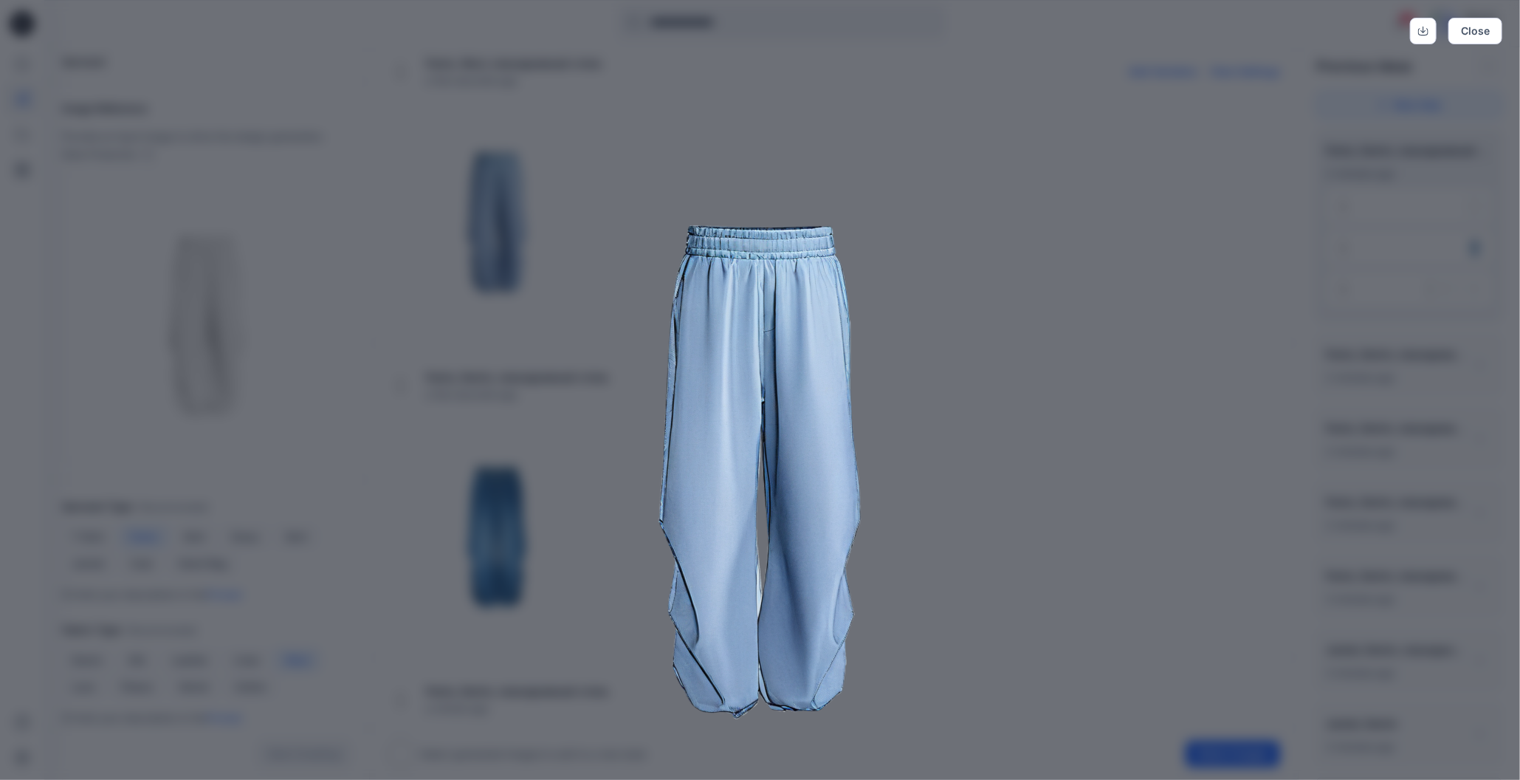
click at [1099, 245] on img at bounding box center [760, 446] width 756 height 756
click at [1458, 33] on button "Close" at bounding box center [1476, 31] width 54 height 27
